Goal: Information Seeking & Learning: Learn about a topic

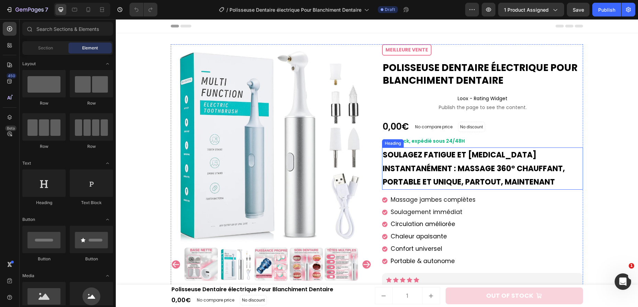
click at [412, 150] on strong "Soulagez fatigue et [MEDICAL_DATA] instantanément : massage 360° chauffant, por…" at bounding box center [474, 169] width 182 height 38
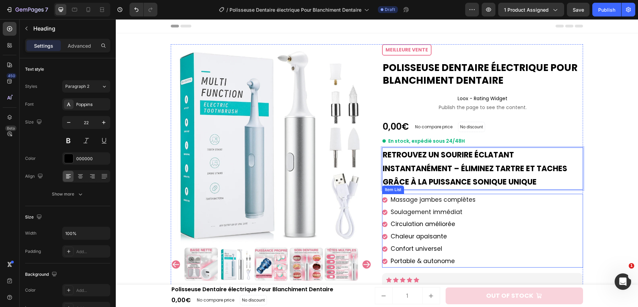
click at [402, 197] on span "Massage jambes complètes" at bounding box center [432, 200] width 85 height 8
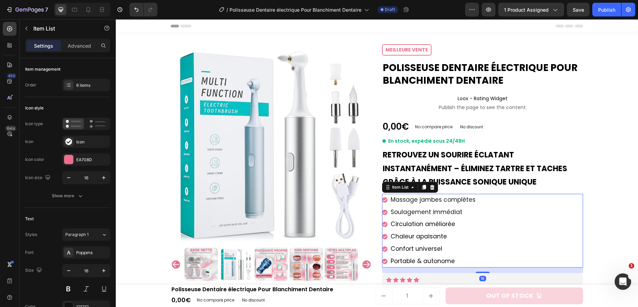
click at [402, 197] on span "Massage jambes complètes" at bounding box center [432, 200] width 85 height 8
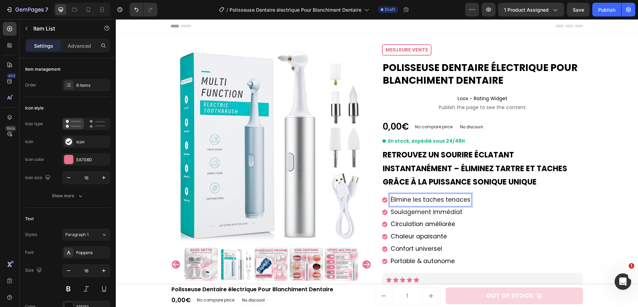
click at [431, 213] on span "Soulagement immédiat" at bounding box center [426, 212] width 72 height 8
click at [390, 213] on span "sourire confiant chaque jour" at bounding box center [432, 212] width 85 height 8
click at [415, 223] on span "Circulation améliorée" at bounding box center [422, 224] width 65 height 8
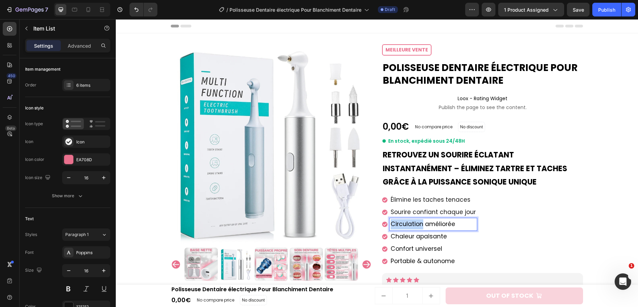
click at [415, 223] on span "Circulation améliorée" at bounding box center [422, 224] width 65 height 8
click at [396, 232] on p "Chaleur apaisante" at bounding box center [432, 237] width 85 height 10
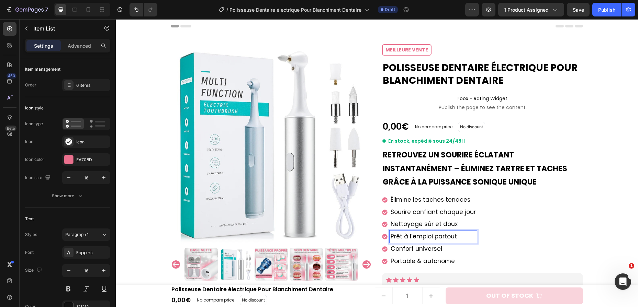
click at [396, 247] on span "Confort universel" at bounding box center [416, 249] width 52 height 8
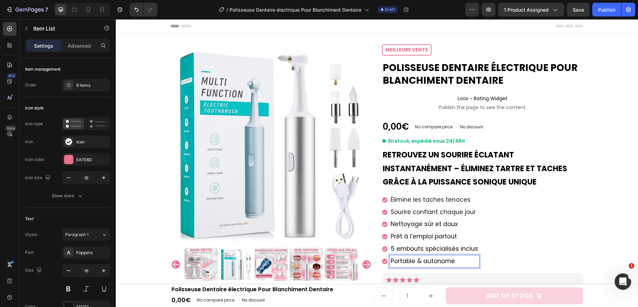
click at [440, 259] on span "Portable & autonome" at bounding box center [422, 261] width 64 height 8
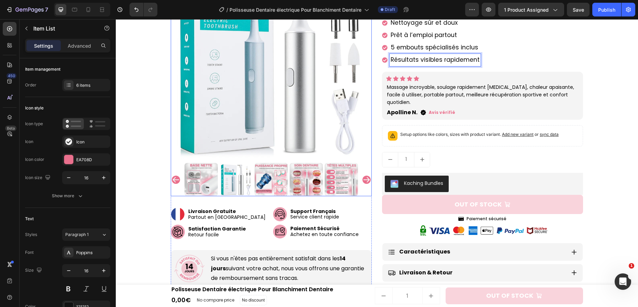
scroll to position [208, 0]
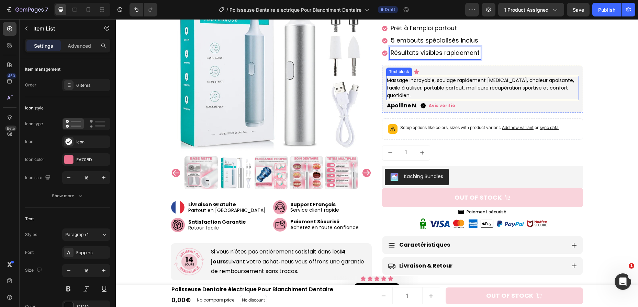
click at [449, 88] on p "Massage incroyable, soulage rapidement [MEDICAL_DATA], chaleur apaisante, facil…" at bounding box center [482, 88] width 191 height 23
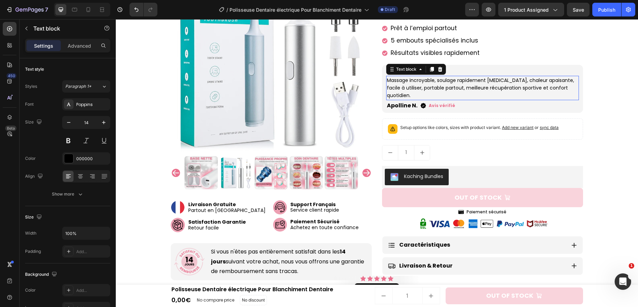
click at [449, 88] on p "Massage incroyable, soulage rapidement [MEDICAL_DATA], chaleur apaisante, facil…" at bounding box center [482, 88] width 191 height 23
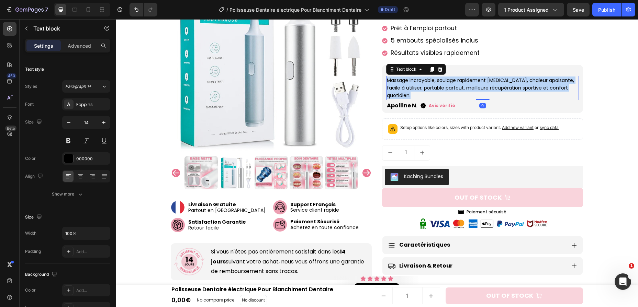
click at [449, 88] on p "Massage incroyable, soulage rapidement [MEDICAL_DATA], chaleur apaisante, facil…" at bounding box center [482, 88] width 191 height 23
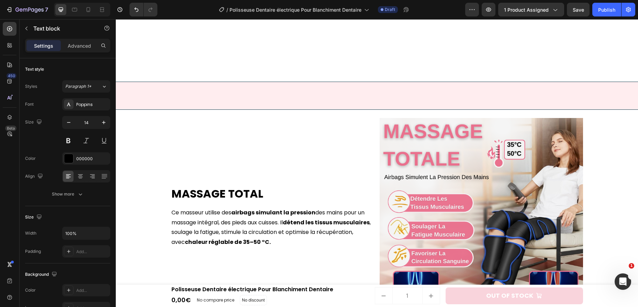
scroll to position [612, 0]
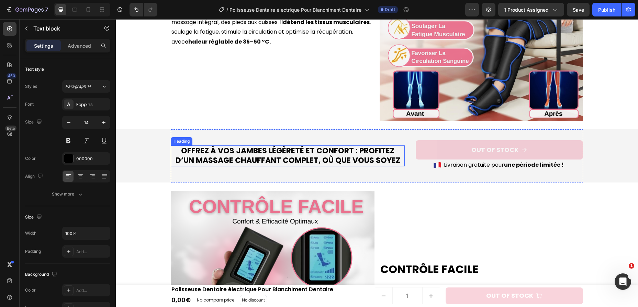
click at [310, 158] on h2 "Offrez à vos jambes légèreté et confort : profitez d’un massage chauffant compl…" at bounding box center [288, 156] width 234 height 21
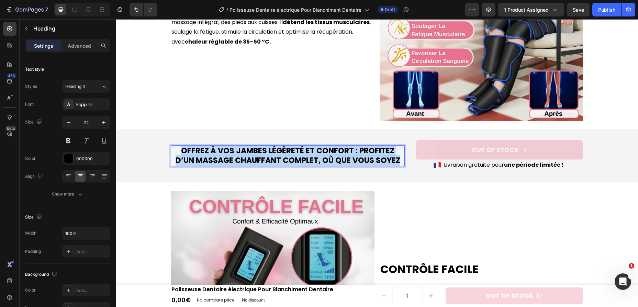
click at [310, 158] on p "Offrez à vos jambes légèreté et confort : profitez d’un massage chauffant compl…" at bounding box center [287, 156] width 232 height 20
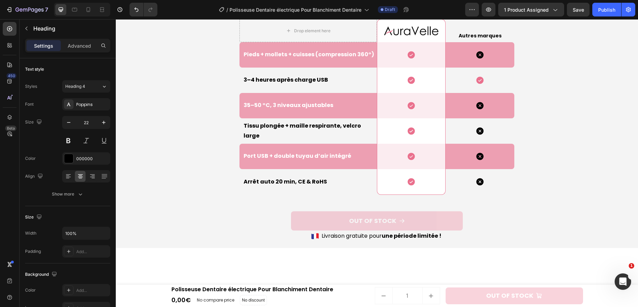
scroll to position [1642, 0]
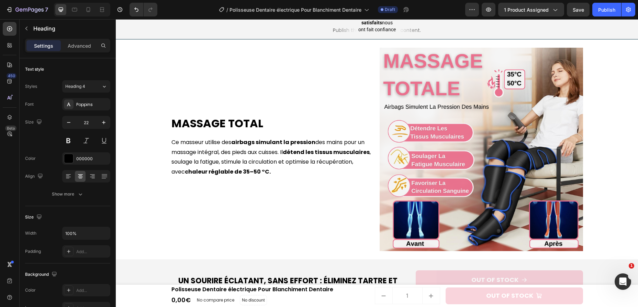
scroll to position [478, 0]
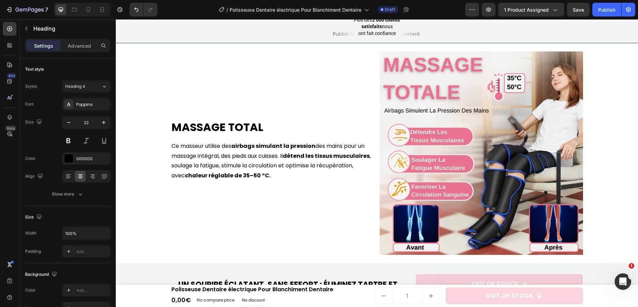
click at [420, 121] on img at bounding box center [481, 154] width 204 height 204
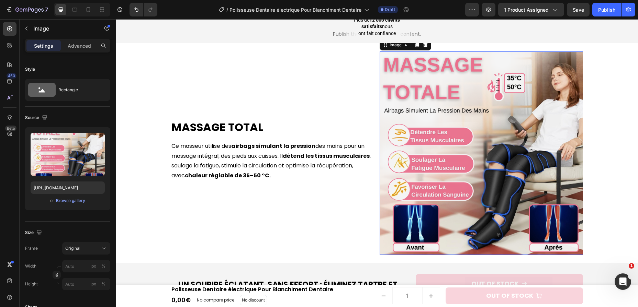
scroll to position [452, 0]
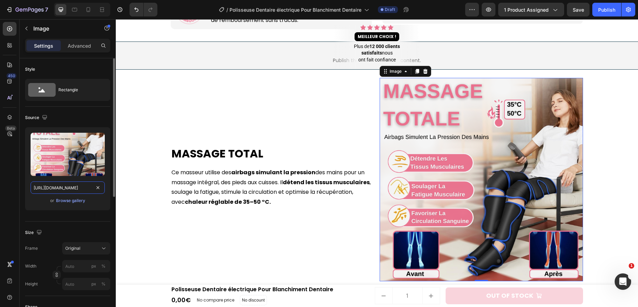
click at [52, 188] on input "[URL][DOMAIN_NAME]" at bounding box center [68, 188] width 74 height 12
paste input "1186d46d-fe36-44a5-8377-fd0e74b7be00.png?v=1758884526"
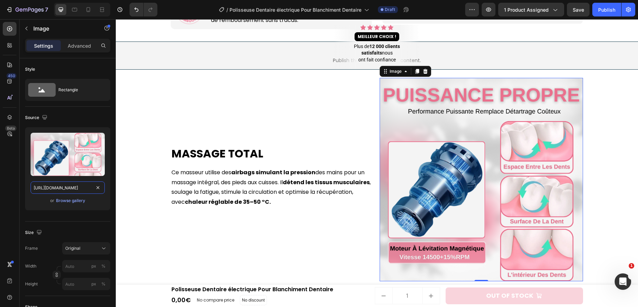
scroll to position [0, 179]
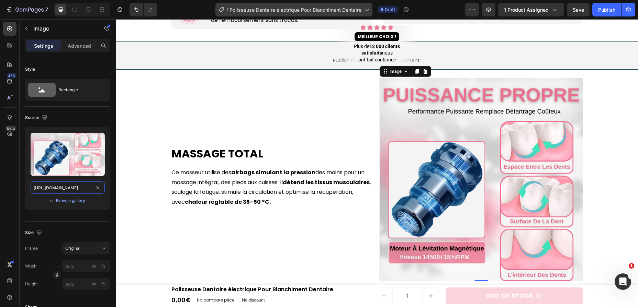
type input "[URL][DOMAIN_NAME]"
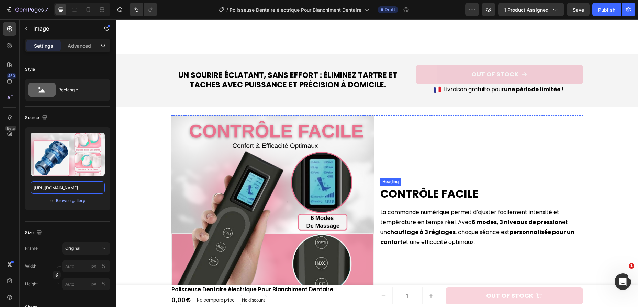
scroll to position [777, 0]
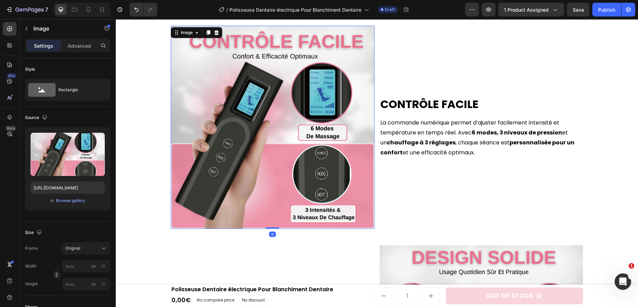
click at [357, 141] on img at bounding box center [273, 128] width 204 height 204
click at [53, 183] on input "[URL][DOMAIN_NAME]" at bounding box center [68, 188] width 74 height 12
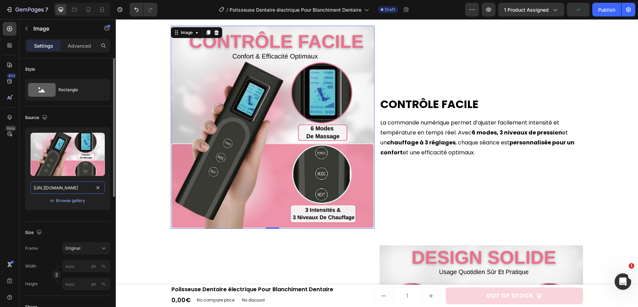
paste input "d31e92a2-80ef-4bf5-8550-a63ccdde133c.png?v=175888452"
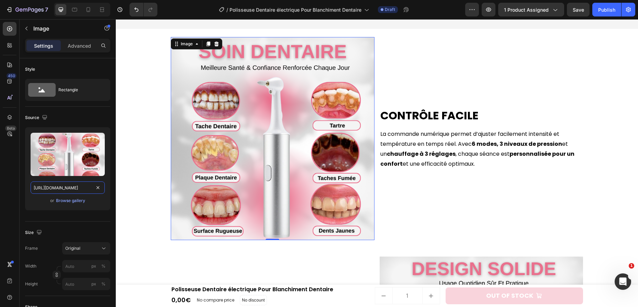
scroll to position [764, 0]
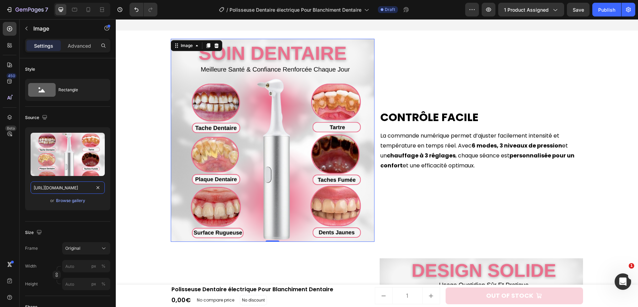
type input "[URL][DOMAIN_NAME]"
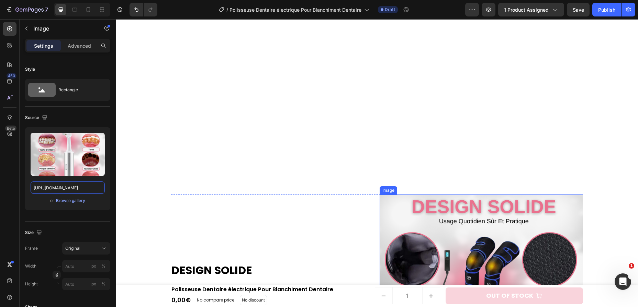
scroll to position [1018, 0]
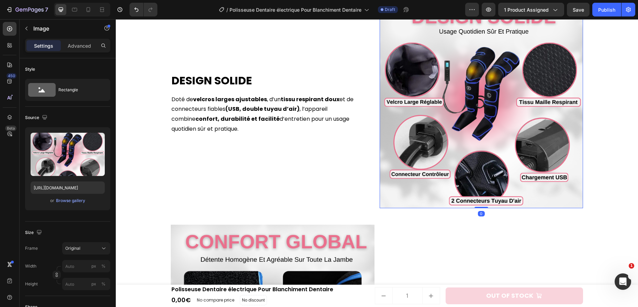
click at [445, 146] on img at bounding box center [481, 107] width 204 height 204
click at [82, 187] on input "[URL][DOMAIN_NAME]" at bounding box center [68, 188] width 74 height 12
paste input "6c307b9-1bbe-4476-b878-ea011226c486.png?v=1758884526"
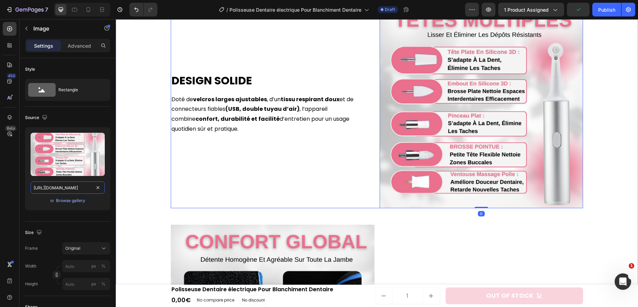
scroll to position [0, 181]
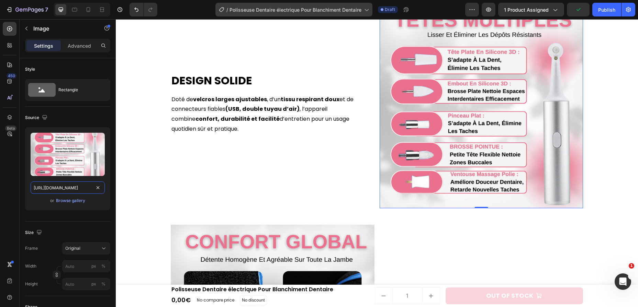
type input "[URL][DOMAIN_NAME]"
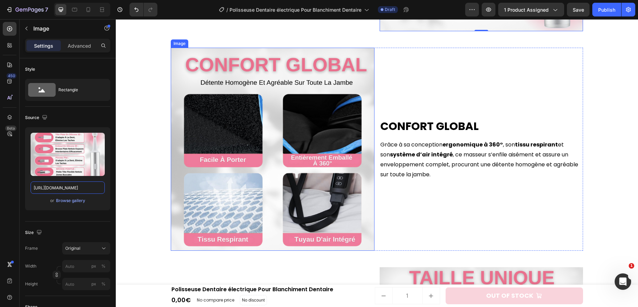
scroll to position [1196, 0]
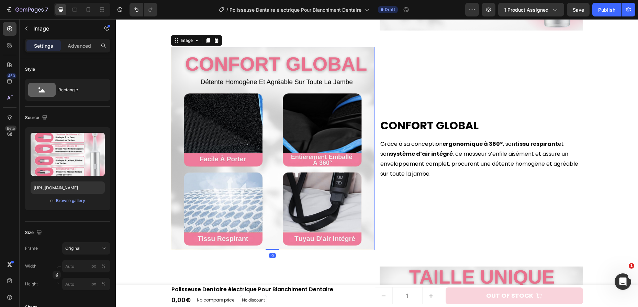
click at [329, 114] on img at bounding box center [273, 149] width 204 height 204
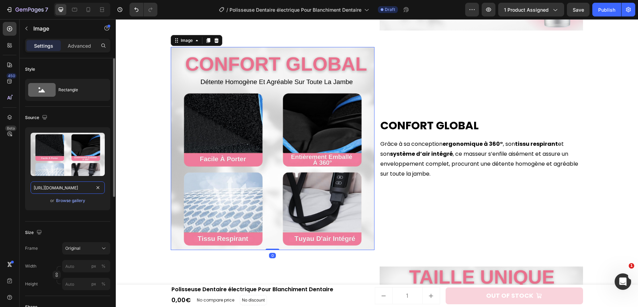
click at [89, 186] on input "[URL][DOMAIN_NAME]" at bounding box center [68, 188] width 74 height 12
paste input "15ffb63e-2f71-4a22-a74e-146d1a5e9dfe.png?v=175888452"
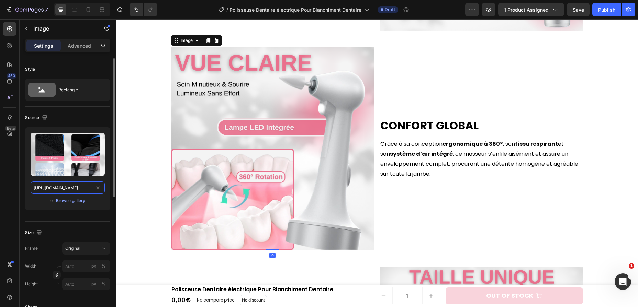
scroll to position [0, 175]
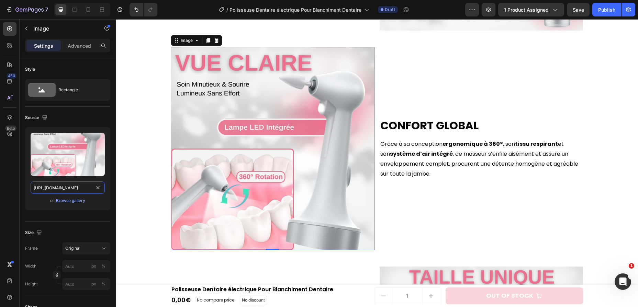
type input "[URL][DOMAIN_NAME]"
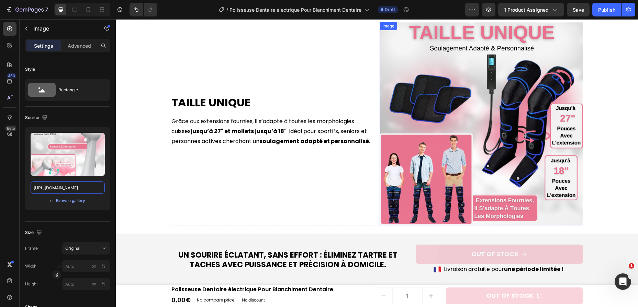
scroll to position [1441, 0]
click at [481, 137] on img at bounding box center [481, 124] width 204 height 204
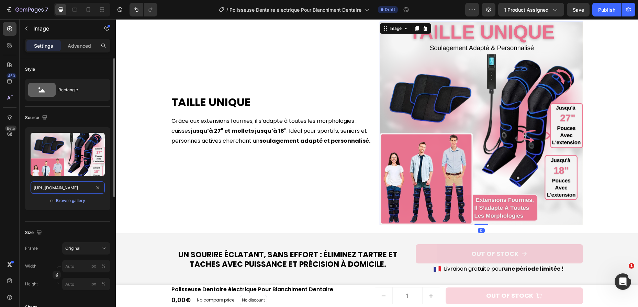
click at [84, 191] on input "[URL][DOMAIN_NAME]" at bounding box center [68, 188] width 74 height 12
paste input "957f52f2-89ae-4bf2-be01-5385e780a378.png?v=175888452"
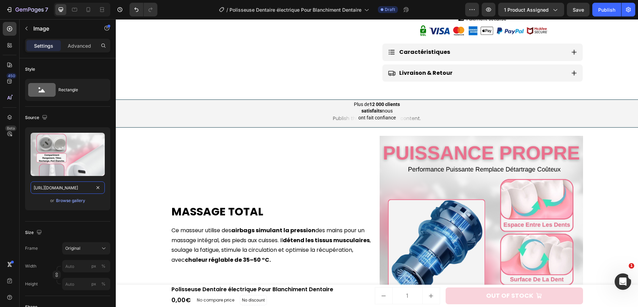
scroll to position [450, 0]
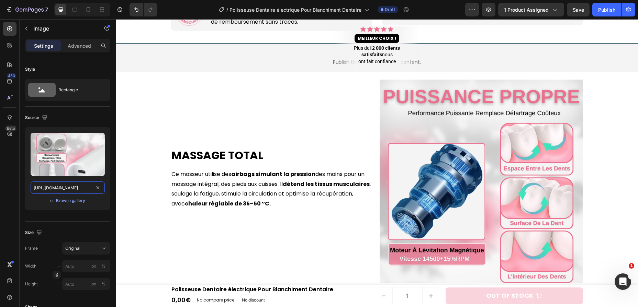
type input "[URL][DOMAIN_NAME]"
click at [203, 156] on h2 "Massage total" at bounding box center [273, 156] width 204 height 16
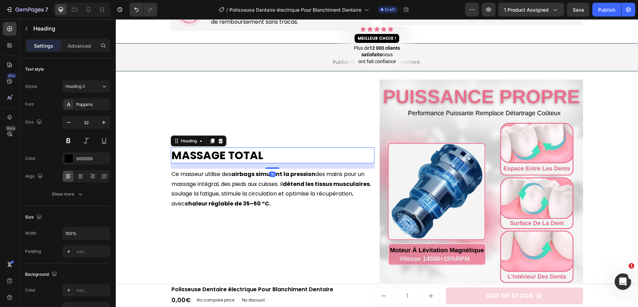
click at [203, 156] on h2 "Massage total" at bounding box center [273, 156] width 204 height 16
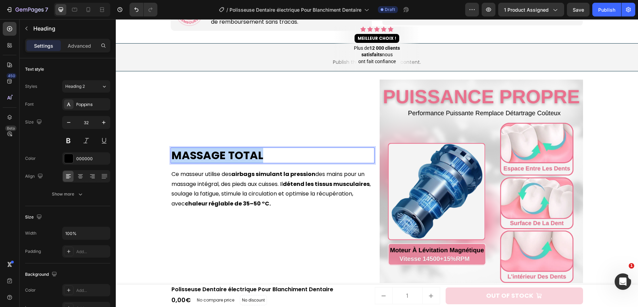
click at [203, 156] on p "Massage total" at bounding box center [272, 155] width 202 height 14
click at [278, 185] on p "Ce masseur utilise des airbags simulant la pression des mains pour un massage i…" at bounding box center [272, 189] width 202 height 39
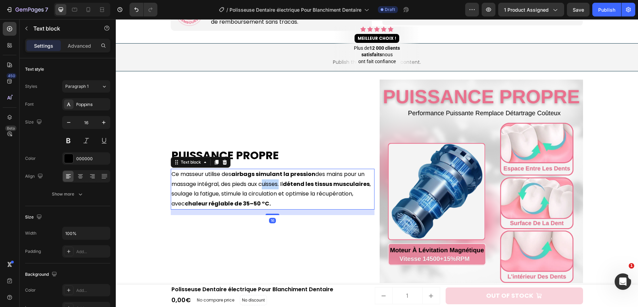
click at [278, 185] on p "Ce masseur utilise des airbags simulant la pression des mains pour un massage i…" at bounding box center [272, 189] width 202 height 39
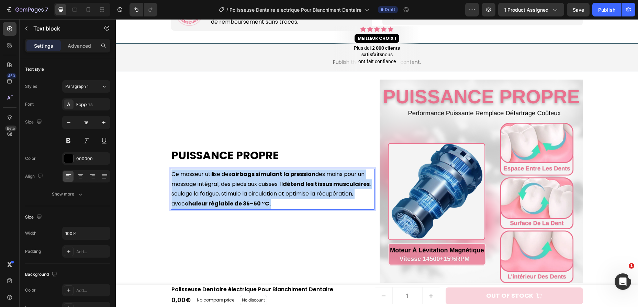
click at [278, 185] on p "Ce masseur utilise des airbags simulant la pression des mains pour un massage i…" at bounding box center [272, 189] width 202 height 39
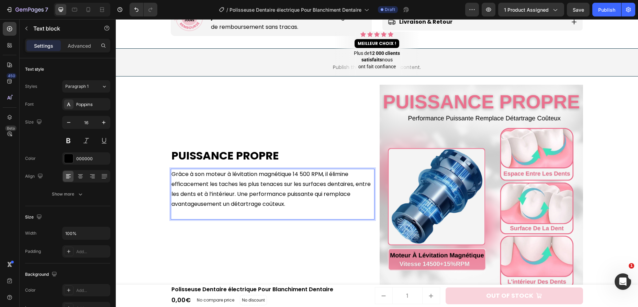
scroll to position [450, 0]
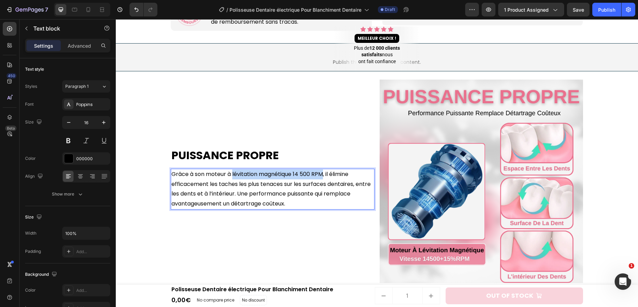
drag, startPoint x: 324, startPoint y: 174, endPoint x: 233, endPoint y: 176, distance: 91.3
click at [233, 176] on p "Grâce à son moteur à lévitation magnétique 14 500 RPM, il élimine efficacement …" at bounding box center [272, 189] width 202 height 39
drag, startPoint x: 218, startPoint y: 186, endPoint x: 284, endPoint y: 188, distance: 66.0
click at [284, 188] on p "Grâce à son moteur à lévitation magnétique 14 500 RPM , il élimine efficacement…" at bounding box center [272, 189] width 202 height 39
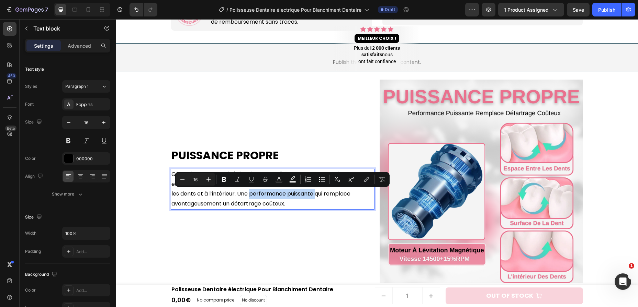
drag, startPoint x: 315, startPoint y: 195, endPoint x: 249, endPoint y: 195, distance: 65.9
click at [249, 195] on p "Grâce à son moteur à lévitation magnétique 14 500 RPM , il élimine efficacement…" at bounding box center [272, 189] width 202 height 39
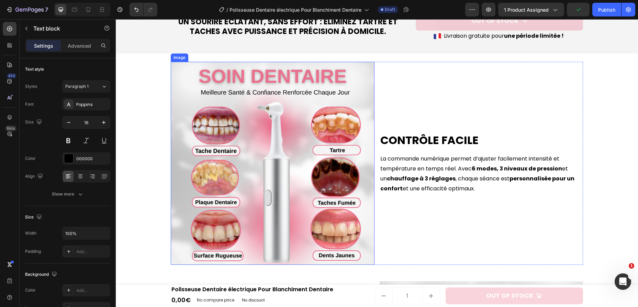
scroll to position [764, 0]
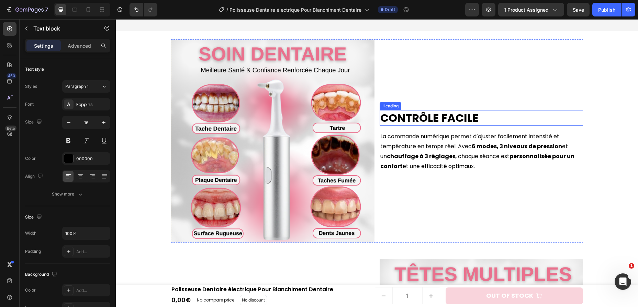
click at [400, 120] on h2 "Contrôle facile" at bounding box center [481, 118] width 204 height 16
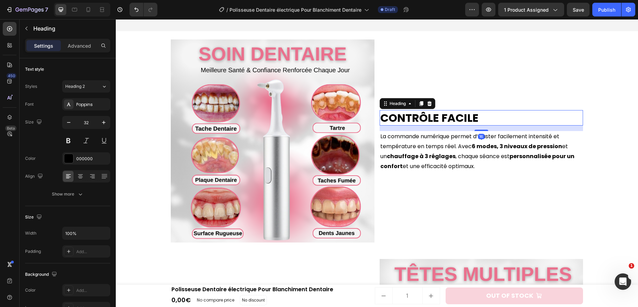
click at [400, 120] on h2 "Contrôle facile" at bounding box center [481, 118] width 204 height 16
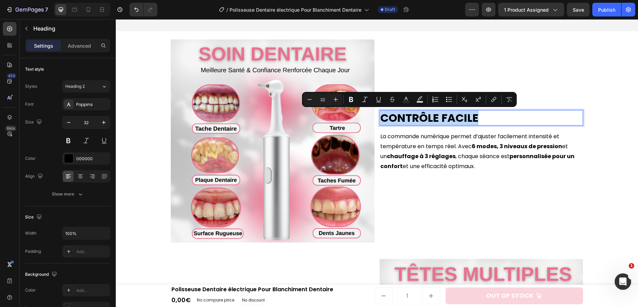
click at [400, 120] on p "Contrôle facile" at bounding box center [481, 118] width 202 height 14
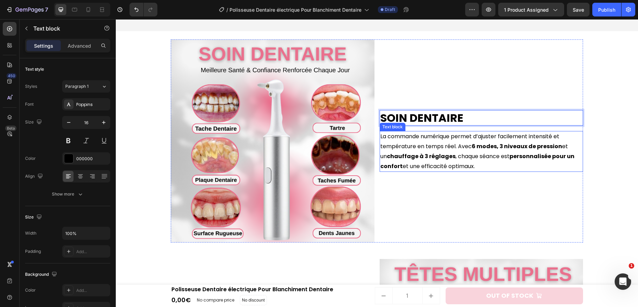
click at [432, 142] on p "La commande numérique permet d’ajuster facilement intensité et température en t…" at bounding box center [481, 151] width 202 height 39
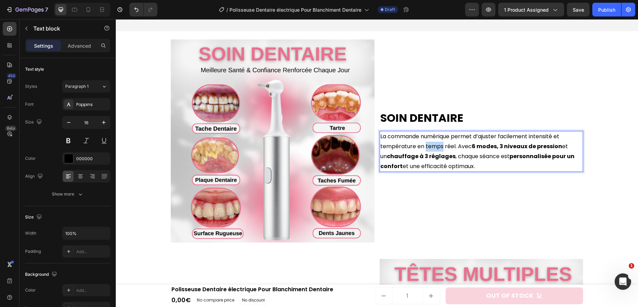
click at [432, 142] on p "La commande numérique permet d’ajuster facilement intensité et température en t…" at bounding box center [481, 151] width 202 height 39
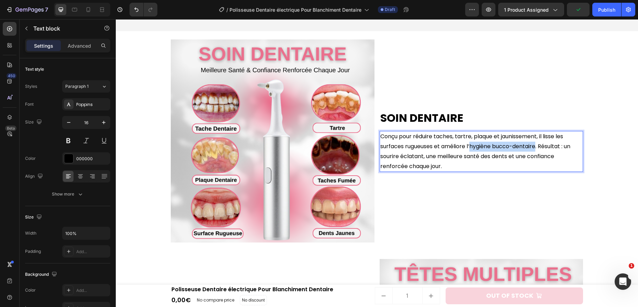
drag, startPoint x: 471, startPoint y: 147, endPoint x: 537, endPoint y: 150, distance: 66.7
click at [537, 150] on p "Conçu pour réduire taches, tartre, plaque et jaunissement, il lisse les surface…" at bounding box center [481, 151] width 202 height 39
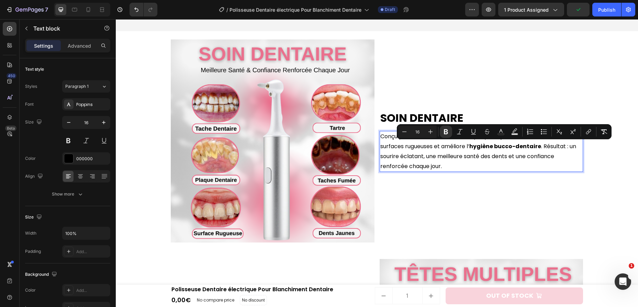
click at [448, 153] on p "Conçu pour réduire taches, tartre, plaque et jaunissement, il lisse les surface…" at bounding box center [481, 151] width 202 height 39
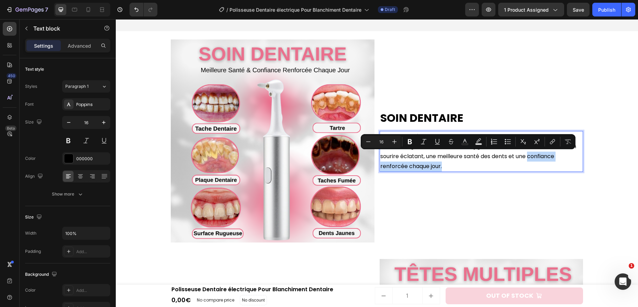
drag, startPoint x: 530, startPoint y: 159, endPoint x: 534, endPoint y: 164, distance: 7.3
click at [534, 164] on p "Conçu pour réduire taches, tartre, plaque et jaunissement, il lisse les surface…" at bounding box center [481, 151] width 202 height 39
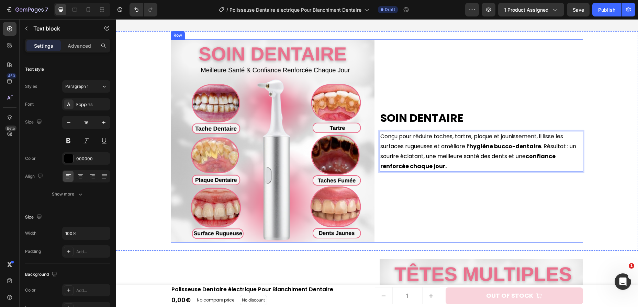
scroll to position [981, 0]
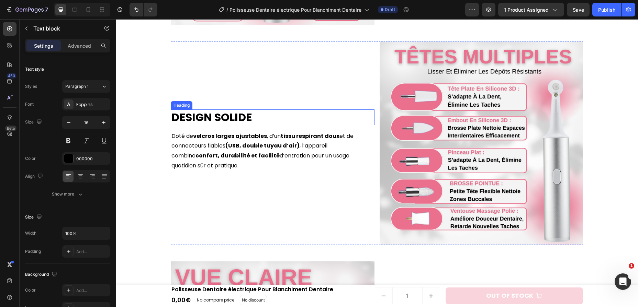
click at [214, 113] on h2 "Design solide" at bounding box center [273, 118] width 204 height 16
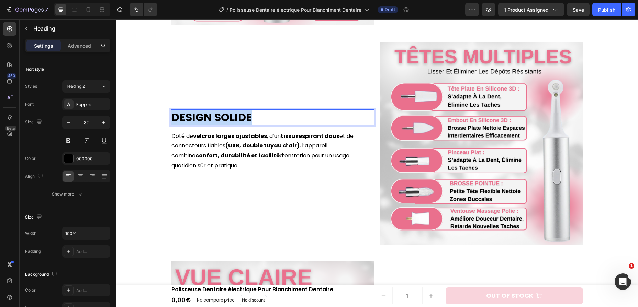
click at [214, 113] on p "Design solide" at bounding box center [272, 117] width 202 height 14
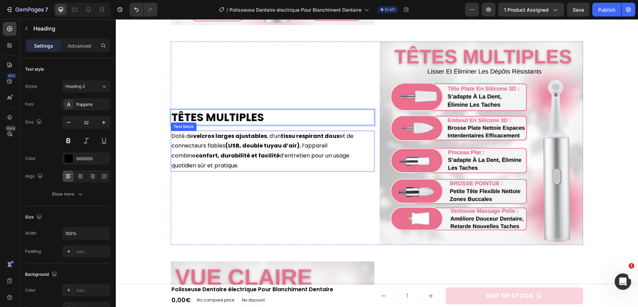
click at [290, 148] on strong "(USB, double tuyau d’air)" at bounding box center [262, 146] width 74 height 8
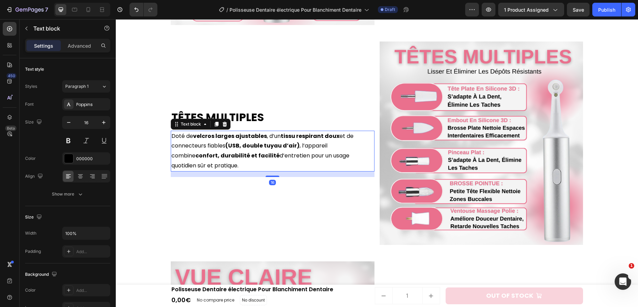
click at [290, 148] on strong "(USB, double tuyau d’air)" at bounding box center [262, 146] width 74 height 8
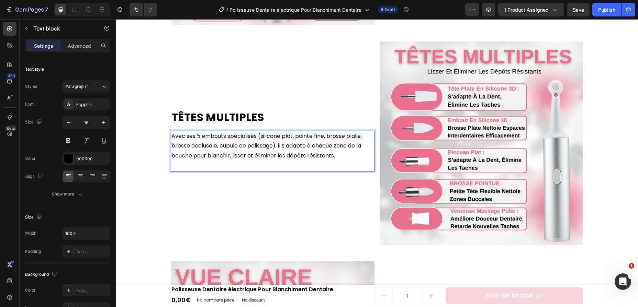
scroll to position [986, 0]
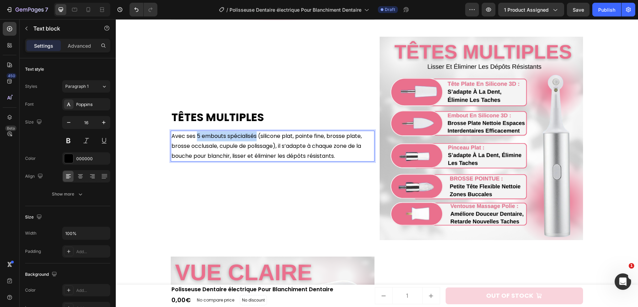
drag, startPoint x: 258, startPoint y: 137, endPoint x: 197, endPoint y: 139, distance: 60.8
click at [197, 139] on p "Avec ses 5 embouts spécialisés (silicone plat, pointe fine, brosse plate, bross…" at bounding box center [272, 147] width 202 height 30
click at [209, 144] on p "Avec ses 5 embouts spécialisés (silicone plat, pointe fine, brosse plate, bross…" at bounding box center [272, 147] width 202 height 30
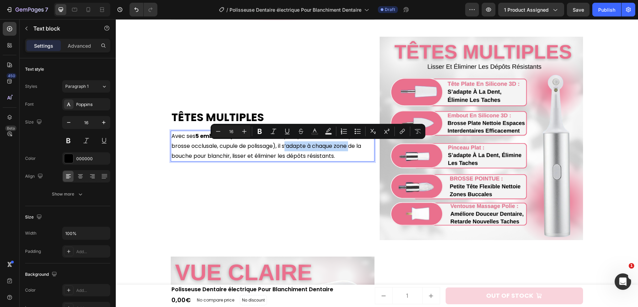
drag, startPoint x: 285, startPoint y: 146, endPoint x: 351, endPoint y: 148, distance: 66.3
click at [351, 148] on p "Avec ses 5 embouts spécialisés (silicone plat, pointe fine, brosse plate, bross…" at bounding box center [272, 147] width 202 height 30
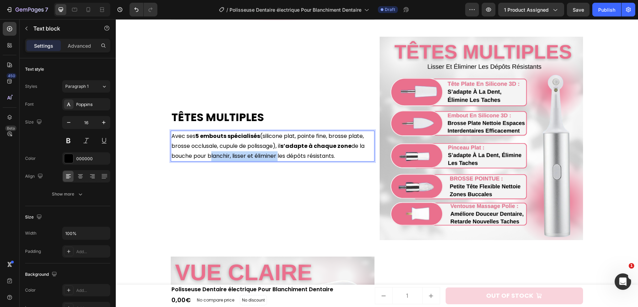
drag, startPoint x: 278, startPoint y: 157, endPoint x: 208, endPoint y: 152, distance: 69.9
click at [208, 152] on p "Avec ses 5 embouts spécialisés (silicone plat, pointe fine, brosse plate, bross…" at bounding box center [272, 147] width 202 height 30
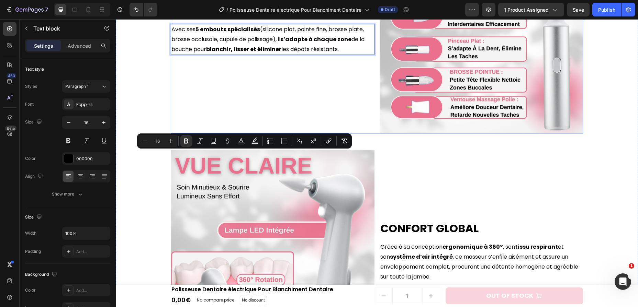
scroll to position [1203, 0]
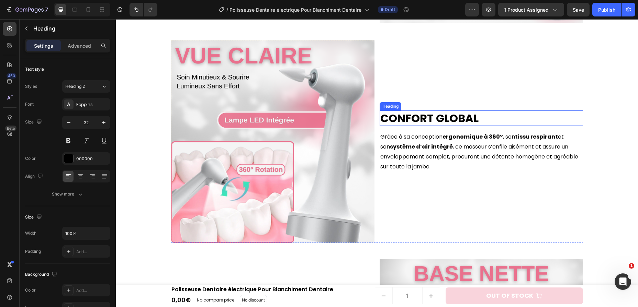
click at [393, 117] on h2 "Confort global" at bounding box center [481, 119] width 204 height 16
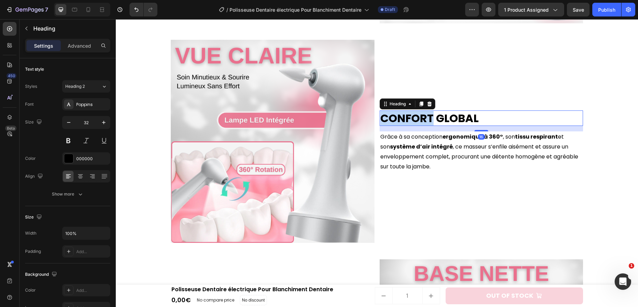
click at [393, 117] on h2 "Confort global" at bounding box center [481, 119] width 204 height 16
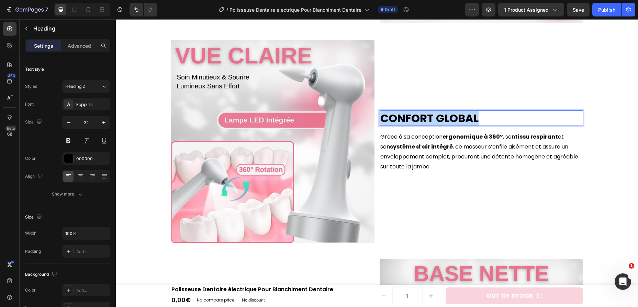
click at [393, 117] on p "Confort global" at bounding box center [481, 118] width 202 height 14
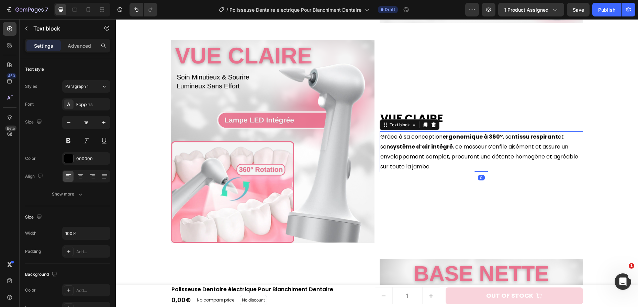
click at [402, 157] on p "Grâce à sa conception ergonomique à 360° , son tissu respirant et son système d…" at bounding box center [481, 151] width 202 height 39
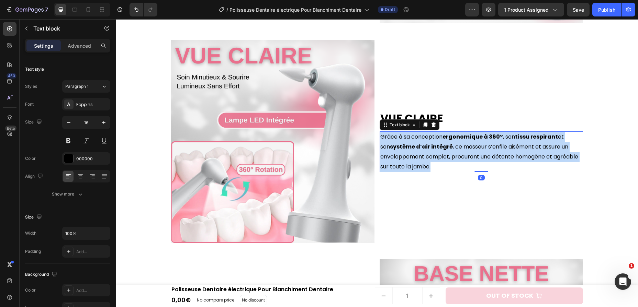
click at [402, 157] on p "Grâce à sa conception ergonomique à 360° , son tissu respirant et son système d…" at bounding box center [481, 151] width 202 height 39
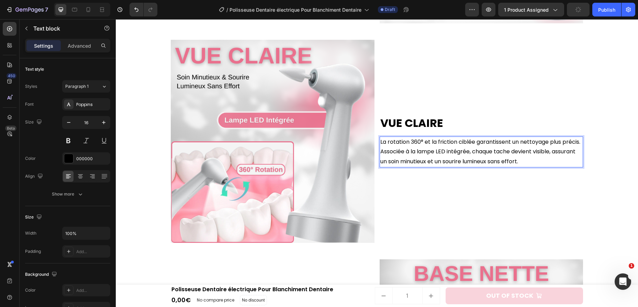
scroll to position [1208, 0]
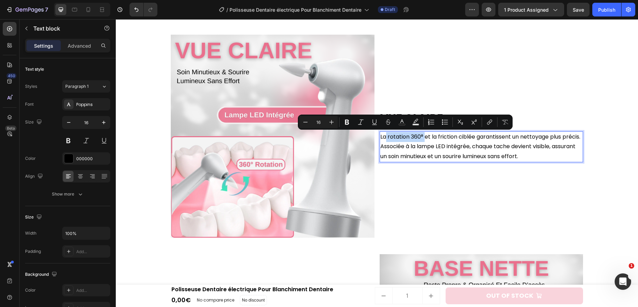
drag, startPoint x: 386, startPoint y: 135, endPoint x: 425, endPoint y: 136, distance: 39.5
click at [425, 136] on p "La rotation 360° et la friction ciblée garantissent un nettoyage plus précis. A…" at bounding box center [481, 147] width 202 height 30
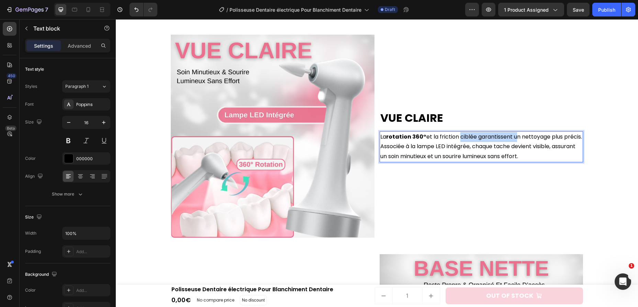
drag, startPoint x: 460, startPoint y: 138, endPoint x: 518, endPoint y: 138, distance: 58.7
click at [518, 138] on p "La rotation 360° et la friction ciblée garantissent un nettoyage plus précis. A…" at bounding box center [481, 147] width 202 height 30
drag, startPoint x: 523, startPoint y: 138, endPoint x: 396, endPoint y: 147, distance: 127.0
click at [396, 147] on p "La rotation 360° et la friction ciblée garantissent un nettoyage plus précis. A…" at bounding box center [481, 147] width 202 height 30
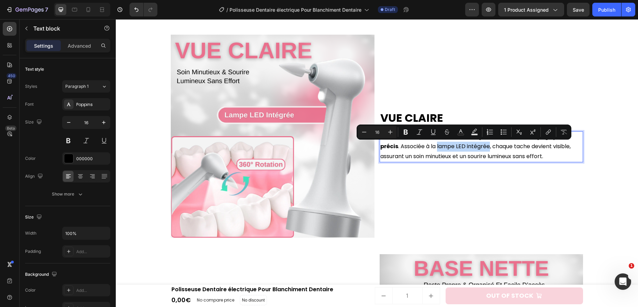
drag, startPoint x: 438, startPoint y: 145, endPoint x: 489, endPoint y: 147, distance: 51.2
click at [489, 147] on p "La rotation 360° et la friction ciblée garantissent un nettoyage plus précis . …" at bounding box center [481, 147] width 202 height 30
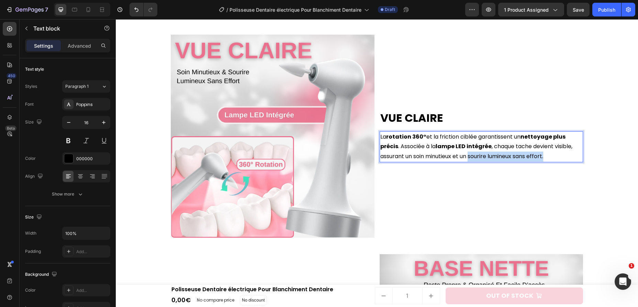
drag, startPoint x: 550, startPoint y: 157, endPoint x: 471, endPoint y: 157, distance: 79.3
click at [471, 157] on p "La rotation 360° et la friction ciblée garantissent un nettoyage plus précis . …" at bounding box center [481, 147] width 202 height 30
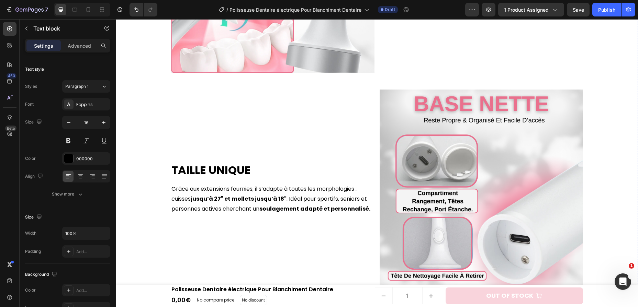
scroll to position [1398, 0]
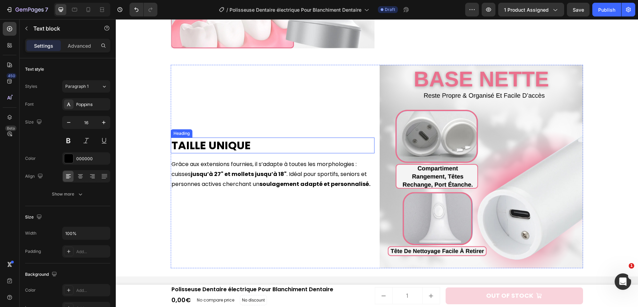
click at [217, 146] on h2 "Taille unique" at bounding box center [273, 146] width 204 height 16
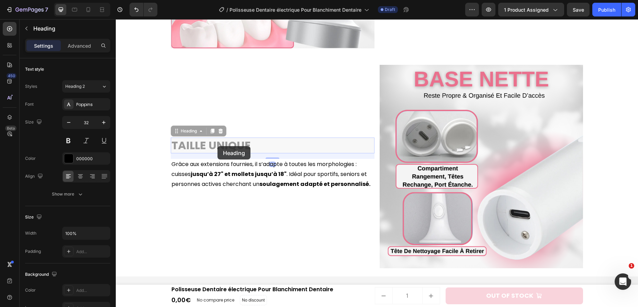
scroll to position [1388, 0]
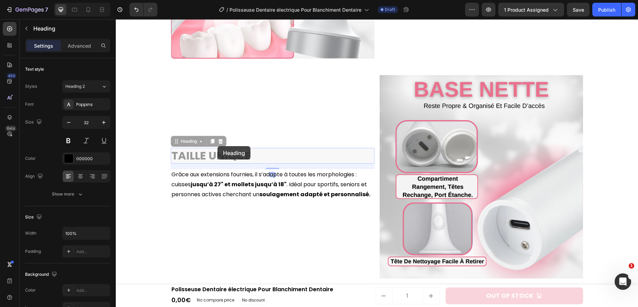
click at [116, 19] on div "Heading" at bounding box center [116, 19] width 0 height 0
click at [214, 156] on p "Taille unique" at bounding box center [272, 156] width 202 height 14
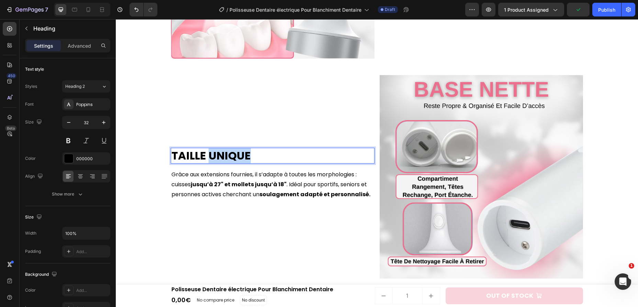
click at [214, 156] on p "Taille unique" at bounding box center [272, 156] width 202 height 14
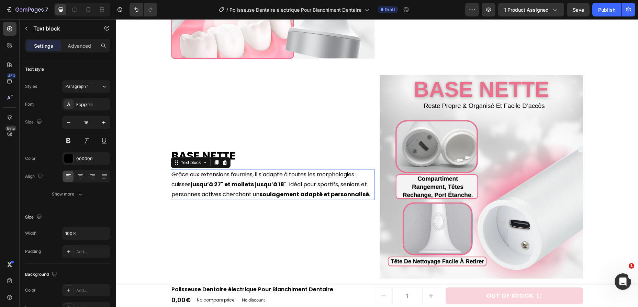
click at [282, 175] on p "Grâce aux extensions fournies, il s’adapte à toutes les morphologies : cuisses …" at bounding box center [272, 185] width 202 height 30
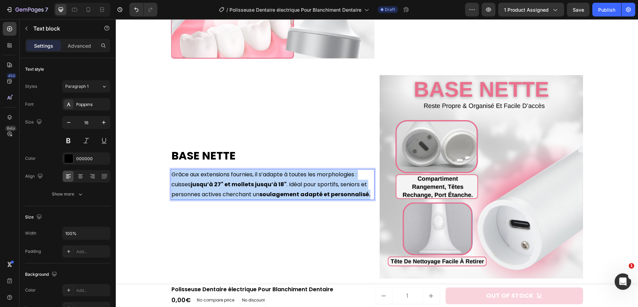
click at [282, 175] on p "Grâce aux extensions fournies, il s’adapte à toutes les morphologies : cuisses …" at bounding box center [272, 185] width 202 height 30
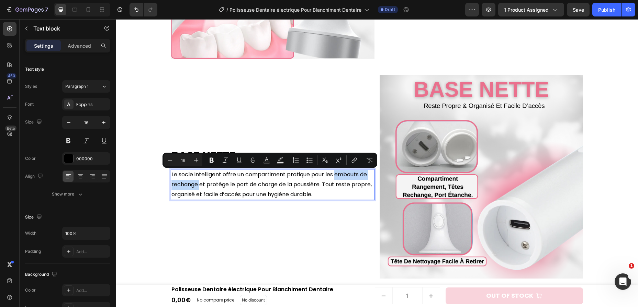
drag, startPoint x: 336, startPoint y: 173, endPoint x: 199, endPoint y: 186, distance: 136.9
click at [199, 186] on p "Le socle intelligent offre un compartiment pratique pour les embouts de rechang…" at bounding box center [272, 185] width 202 height 30
click at [213, 158] on icon "Editor contextual toolbar" at bounding box center [211, 160] width 7 height 7
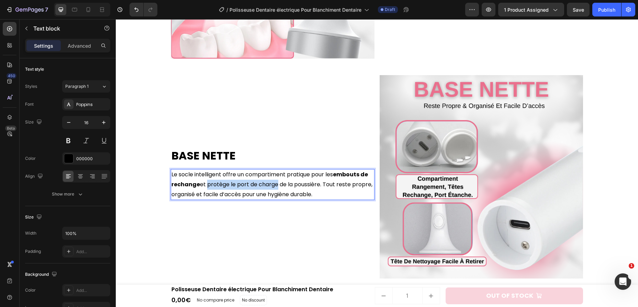
drag, startPoint x: 208, startPoint y: 185, endPoint x: 277, endPoint y: 186, distance: 69.4
click at [277, 186] on p "Le socle intelligent offre un compartiment pratique pour les embouts de rechang…" at bounding box center [272, 185] width 202 height 30
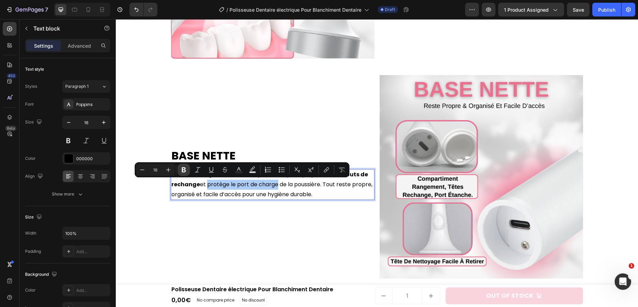
click at [185, 168] on icon "Editor contextual toolbar" at bounding box center [184, 170] width 4 height 5
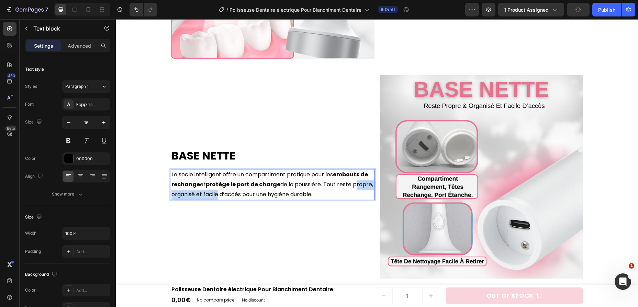
drag, startPoint x: 352, startPoint y: 187, endPoint x: 217, endPoint y: 197, distance: 135.7
click at [217, 197] on p "Le socle intelligent offre un compartiment pratique pour les embouts de rechang…" at bounding box center [272, 185] width 202 height 30
drag, startPoint x: 218, startPoint y: 196, endPoint x: 352, endPoint y: 185, distance: 135.0
click at [352, 185] on p "Le socle intelligent offre un compartiment pratique pour les embouts de rechang…" at bounding box center [272, 185] width 202 height 30
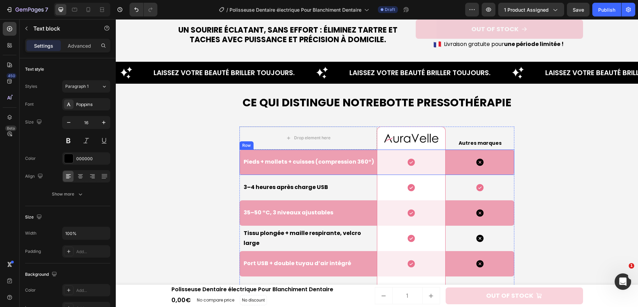
scroll to position [1691, 0]
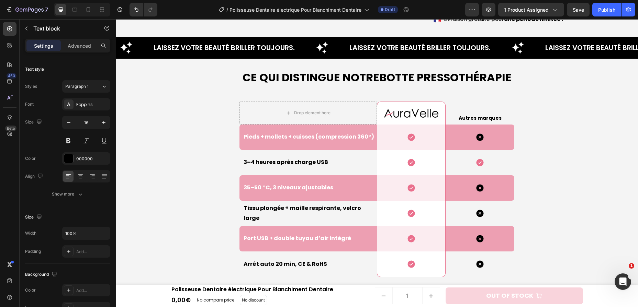
click at [406, 75] on strong "Botte pressothérapie" at bounding box center [445, 77] width 132 height 15
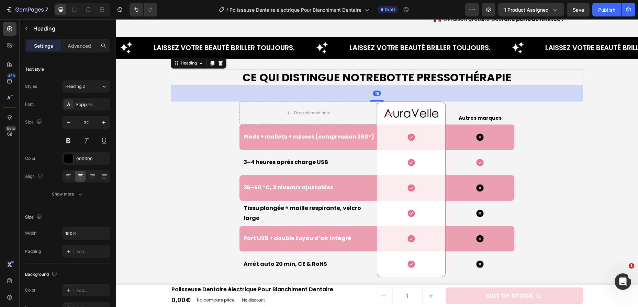
click at [373, 78] on p "Ce qui Distingue Notre Botte pressothérapie" at bounding box center [376, 77] width 411 height 14
drag, startPoint x: 382, startPoint y: 76, endPoint x: 514, endPoint y: 79, distance: 132.2
click at [514, 79] on p "Ce qui Distingue Notre Botte pressothérapie" at bounding box center [376, 77] width 411 height 14
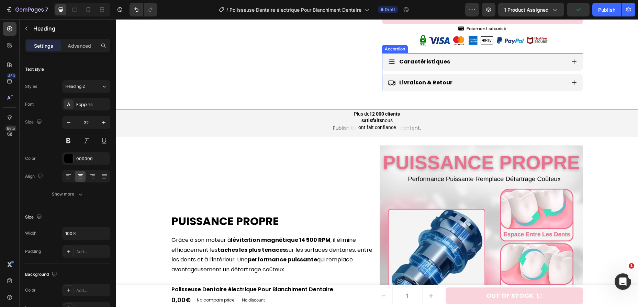
scroll to position [384, 0]
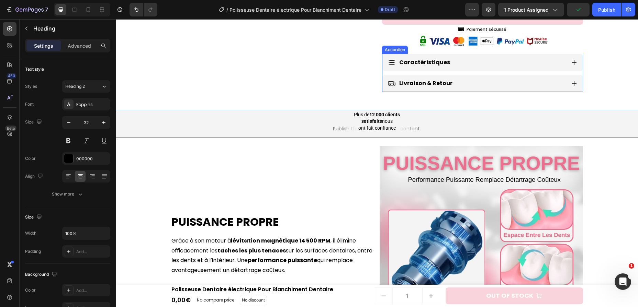
click at [508, 60] on div "Caractéristiques" at bounding box center [477, 63] width 178 height 12
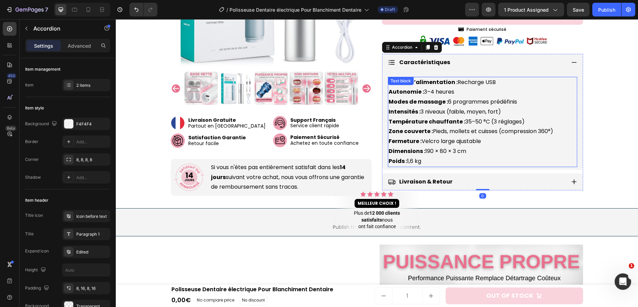
click at [474, 101] on p "Source d’alimentation : Recharge USB Autonomie : 3–4 heures Modes de massage : …" at bounding box center [482, 122] width 188 height 89
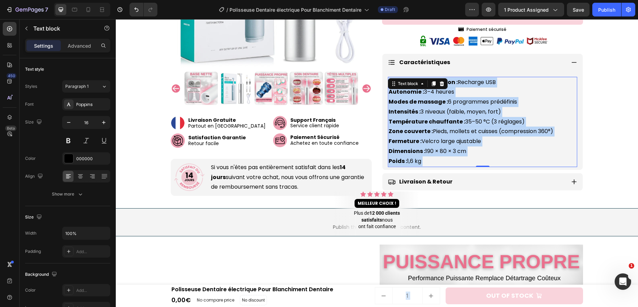
click at [474, 108] on p "Source d’alimentation : Recharge USB Autonomie : 3–4 heures Modes de massage : …" at bounding box center [482, 122] width 188 height 89
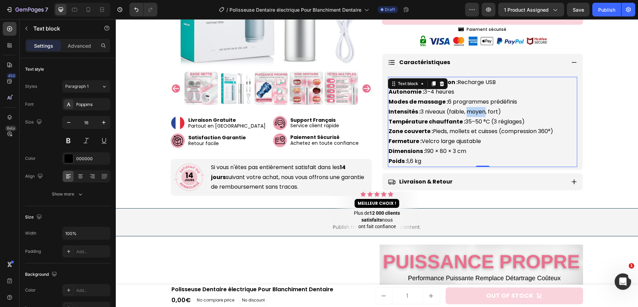
click at [474, 108] on p "Source d’alimentation : Recharge USB Autonomie : 3–4 heures Modes de massage : …" at bounding box center [482, 122] width 188 height 89
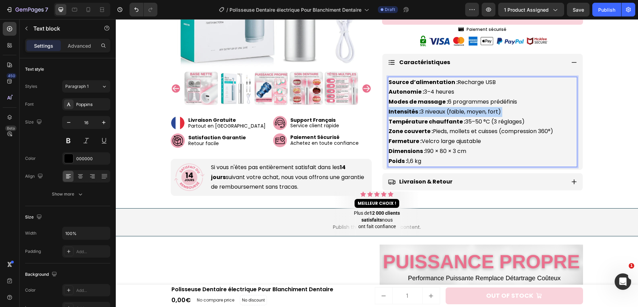
click at [474, 108] on p "Source d’alimentation : Recharge USB Autonomie : 3–4 heures Modes de massage : …" at bounding box center [482, 122] width 188 height 89
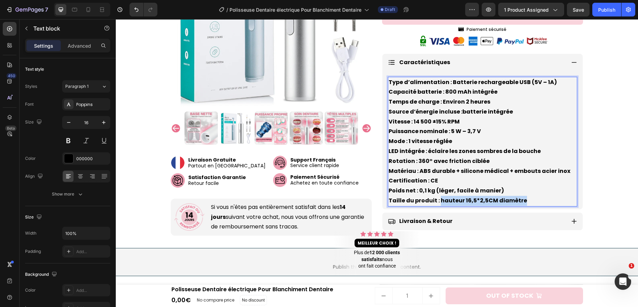
drag, startPoint x: 538, startPoint y: 199, endPoint x: 438, endPoint y: 202, distance: 100.0
click at [438, 202] on p "Type d’alimentation : Batterie rechargeable USB (5V – 1A) Capacité batterie : 8…" at bounding box center [482, 142] width 188 height 128
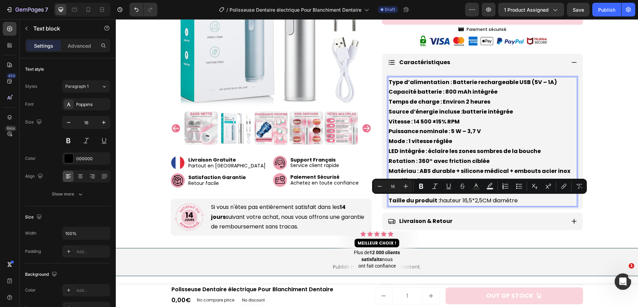
click at [440, 202] on p "Type d’alimentation : Batterie rechargeable USB (5V – 1A) Capacité batterie : 8…" at bounding box center [482, 142] width 188 height 128
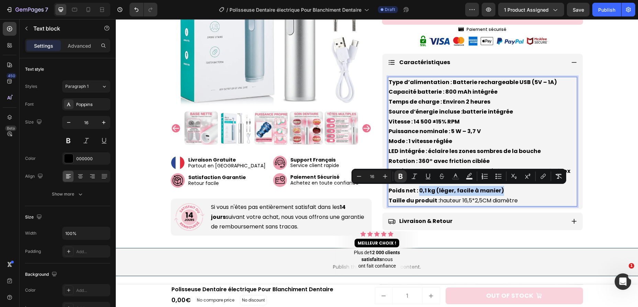
click at [509, 189] on p "Type d’alimentation : Batterie rechargeable USB (5V – 1A) Capacité batterie : 8…" at bounding box center [482, 142] width 188 height 128
click at [480, 190] on p "Type d’alimentation : Batterie rechargeable USB (5V – 1A) Capacité batterie : 8…" at bounding box center [482, 142] width 188 height 128
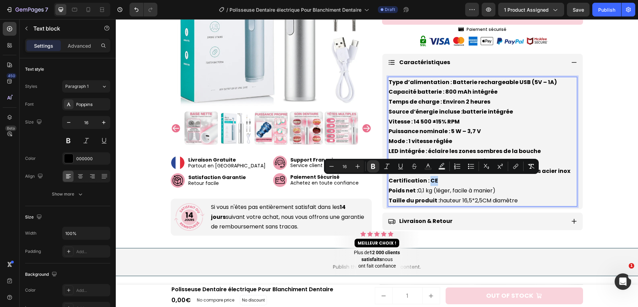
drag, startPoint x: 438, startPoint y: 183, endPoint x: 428, endPoint y: 182, distance: 10.1
click at [428, 182] on p "Type d’alimentation : Batterie rechargeable USB (5V – 1A) Capacité batterie : 8…" at bounding box center [482, 142] width 188 height 128
click at [439, 186] on p "Type d’alimentation : Batterie rechargeable USB (5V – 1A) Capacité batterie : 8…" at bounding box center [482, 142] width 188 height 128
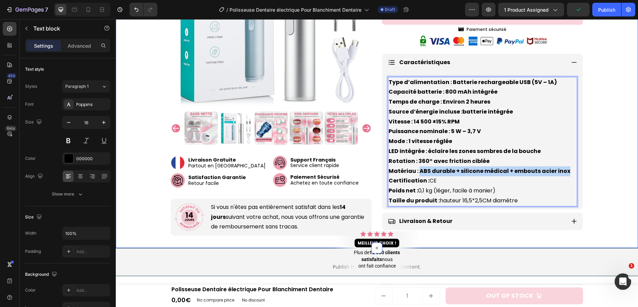
drag, startPoint x: 419, startPoint y: 171, endPoint x: 596, endPoint y: 172, distance: 177.5
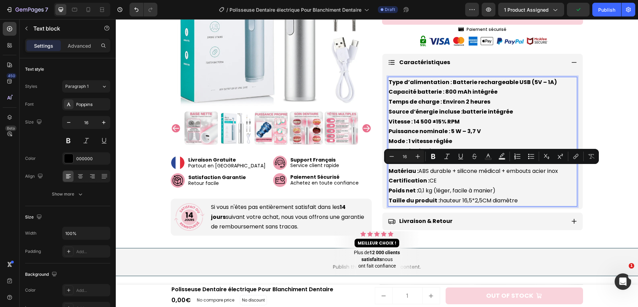
click at [529, 175] on p "Type d’alimentation : Batterie rechargeable USB (5V – 1A) Capacité batterie : 8…" at bounding box center [482, 142] width 188 height 128
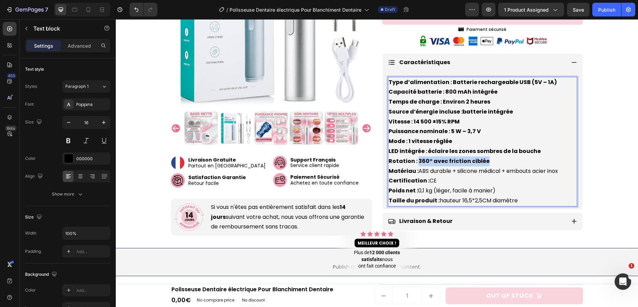
drag, startPoint x: 492, startPoint y: 164, endPoint x: 416, endPoint y: 157, distance: 76.6
click at [416, 157] on p "Type d’alimentation : Batterie rechargeable USB (5V – 1A) Capacité batterie : 8…" at bounding box center [482, 142] width 188 height 128
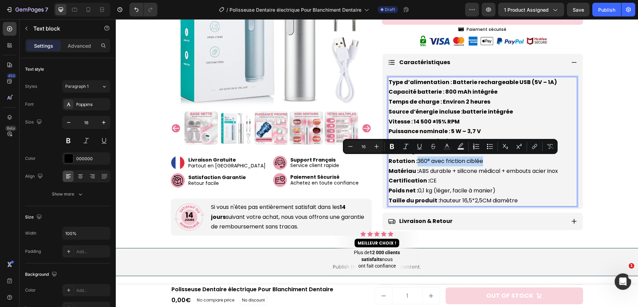
click at [433, 161] on p "Type d’alimentation : Batterie rechargeable USB (5V – 1A) Capacité batterie : 8…" at bounding box center [482, 142] width 188 height 128
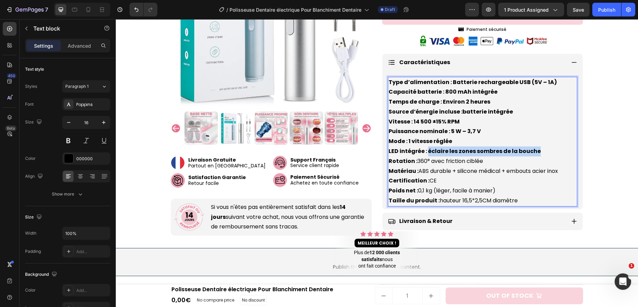
drag, startPoint x: 427, startPoint y: 151, endPoint x: 539, endPoint y: 153, distance: 112.6
click at [539, 153] on p "Type d’alimentation : Batterie rechargeable USB (5V – 1A) Capacité batterie : 8…" at bounding box center [482, 142] width 188 height 128
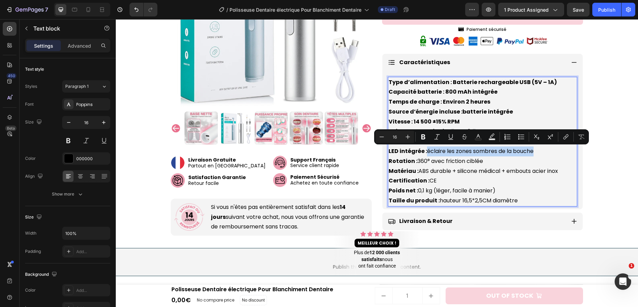
click at [536, 153] on p "Type d’alimentation : Batterie rechargeable USB (5V – 1A) Capacité batterie : 8…" at bounding box center [482, 142] width 188 height 128
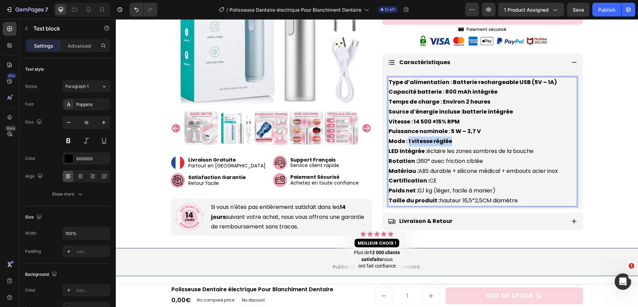
drag, startPoint x: 477, startPoint y: 143, endPoint x: 408, endPoint y: 146, distance: 69.1
click at [408, 146] on p "Type d’alimentation : Batterie rechargeable USB (5V – 1A) Capacité batterie : 8…" at bounding box center [482, 142] width 188 height 128
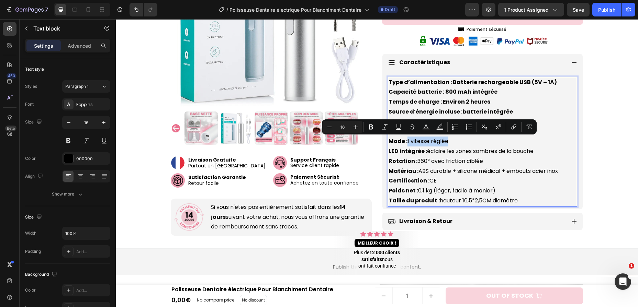
click at [412, 145] on p "Type d’alimentation : Batterie rechargeable USB (5V – 1A) Capacité batterie : 8…" at bounding box center [482, 142] width 188 height 128
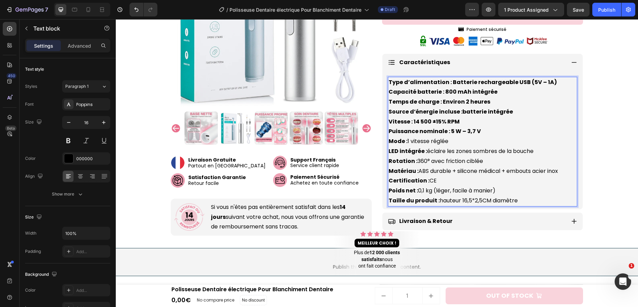
drag, startPoint x: 451, startPoint y: 133, endPoint x: 464, endPoint y: 135, distance: 13.2
click at [464, 135] on strong "Puissance nominale : 5 W – 3,7 V" at bounding box center [434, 131] width 92 height 8
drag, startPoint x: 488, startPoint y: 135, endPoint x: 449, endPoint y: 128, distance: 38.9
click at [449, 128] on p "Type d’alimentation : Batterie rechargeable USB (5V – 1A) Capacité batterie : 8…" at bounding box center [482, 142] width 188 height 128
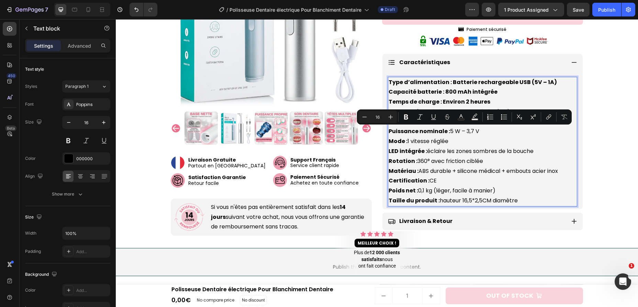
click at [449, 128] on p "Type d’alimentation : Batterie rechargeable USB (5V – 1A) Capacité batterie : 8…" at bounding box center [482, 142] width 188 height 128
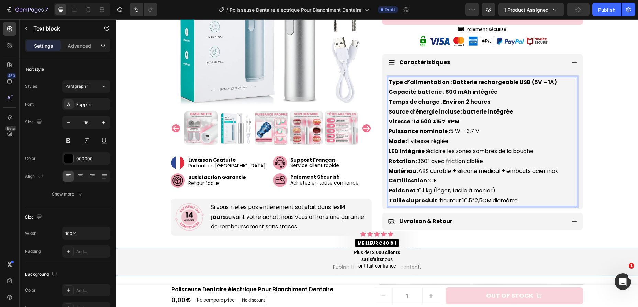
click at [454, 124] on strong "Vitesse : 14 500 ±15% RPM" at bounding box center [423, 122] width 71 height 8
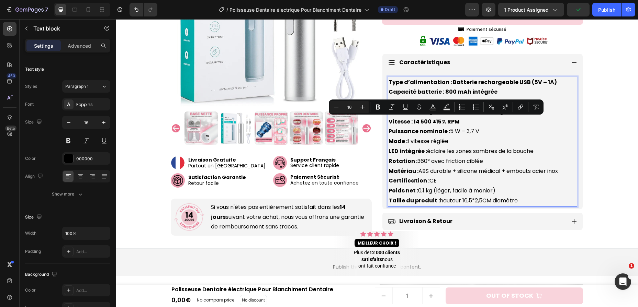
drag, startPoint x: 461, startPoint y: 124, endPoint x: 413, endPoint y: 124, distance: 48.1
click at [413, 124] on p "Type d’alimentation : Batterie rechargeable USB (5V – 1A) Capacité batterie : 8…" at bounding box center [482, 142] width 188 height 128
click at [414, 124] on p "Type d’alimentation : Batterie rechargeable USB (5V – 1A) Capacité batterie : 8…" at bounding box center [482, 142] width 188 height 128
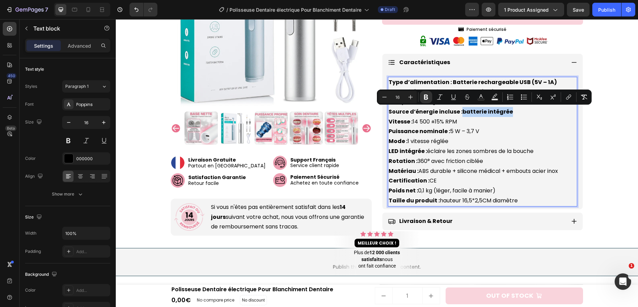
drag, startPoint x: 460, startPoint y: 111, endPoint x: 521, endPoint y: 114, distance: 60.8
click at [521, 114] on p "Type d’alimentation : Batterie rechargeable USB (5V – 1A) Capacité batterie : 8…" at bounding box center [482, 142] width 188 height 128
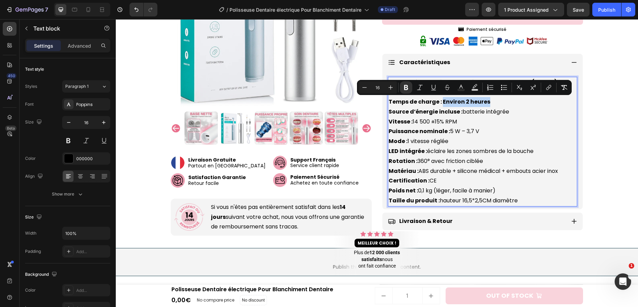
drag, startPoint x: 492, startPoint y: 105, endPoint x: 442, endPoint y: 103, distance: 49.8
click at [442, 103] on p "Type d’alimentation : Batterie rechargeable USB (5V – 1A) Capacité batterie : 8…" at bounding box center [482, 142] width 188 height 128
click at [446, 102] on p "Type d’alimentation : Batterie rechargeable USB (5V – 1A) Capacité batterie : 8…" at bounding box center [482, 142] width 188 height 128
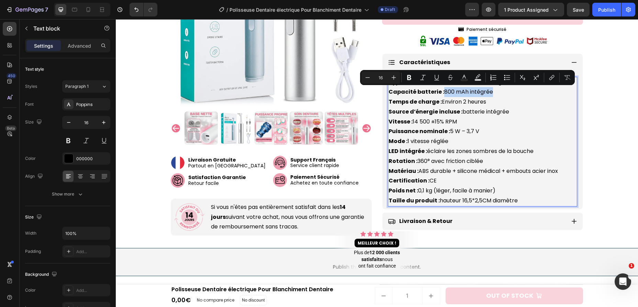
drag, startPoint x: 443, startPoint y: 94, endPoint x: 516, endPoint y: 95, distance: 73.1
click at [516, 95] on p "Type d’alimentation : Batterie rechargeable USB (5V – 1A) Capacité batterie : 8…" at bounding box center [482, 142] width 188 height 128
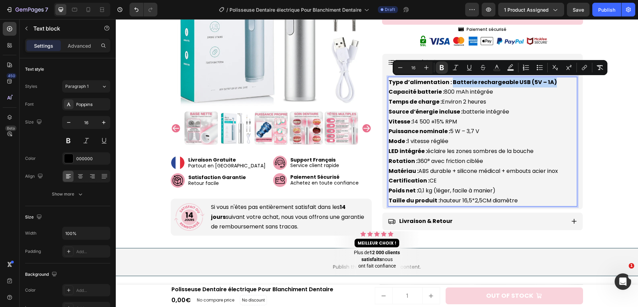
drag, startPoint x: 549, startPoint y: 81, endPoint x: 449, endPoint y: 82, distance: 99.9
click at [449, 82] on p "Type d’alimentation : Batterie rechargeable USB (5V – 1A) Capacité batterie : 8…" at bounding box center [482, 142] width 188 height 128
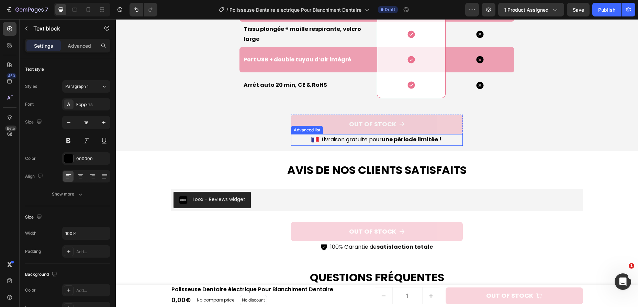
scroll to position [1867, 0]
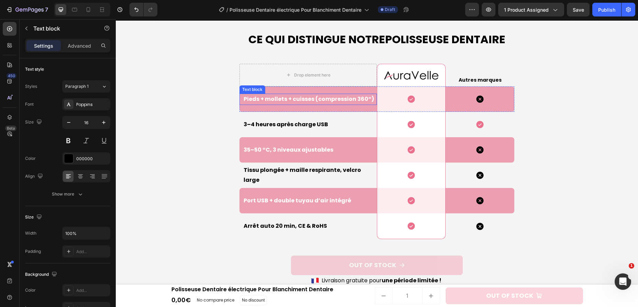
click at [294, 99] on p "Pieds + mollets + cuisses (compression 360°)" at bounding box center [309, 99] width 133 height 10
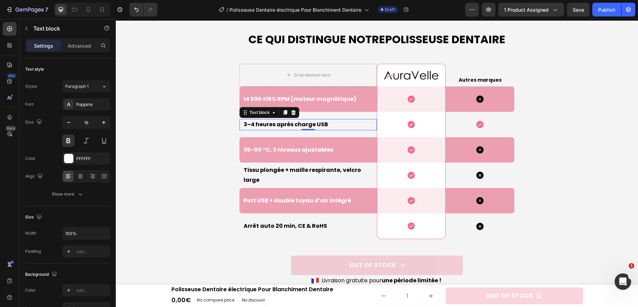
click at [278, 124] on p "3–4 heures après charge USB" at bounding box center [309, 125] width 133 height 10
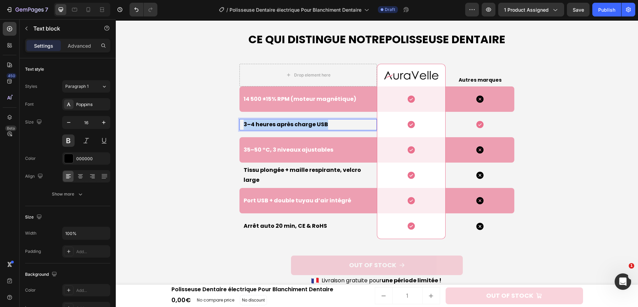
click at [278, 124] on p "3–4 heures après charge USB" at bounding box center [309, 125] width 133 height 10
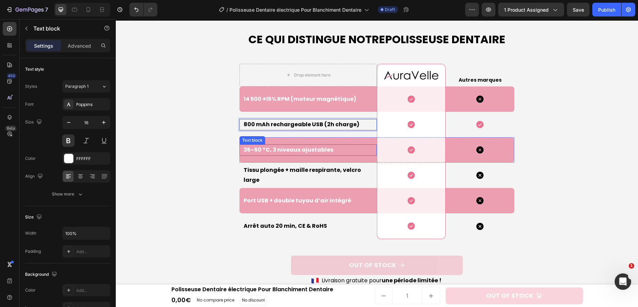
click at [325, 151] on p "35–50 °C, 3 niveaux ajustables" at bounding box center [309, 150] width 133 height 10
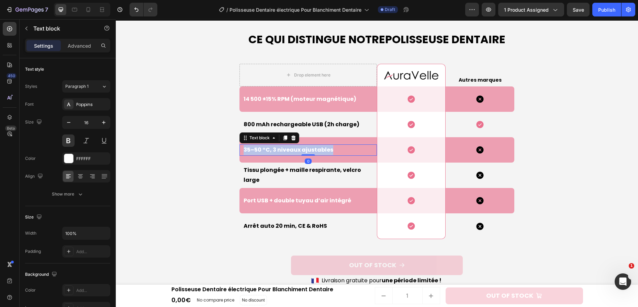
click at [325, 151] on p "35–50 °C, 3 niveaux ajustables" at bounding box center [309, 150] width 133 height 10
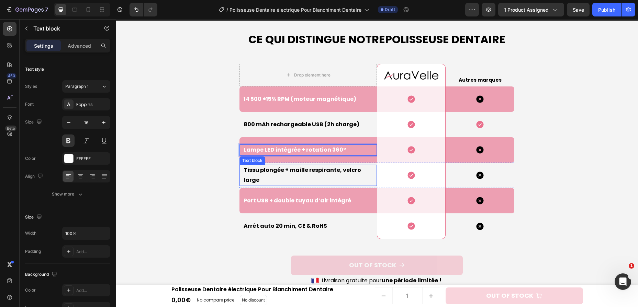
click at [314, 179] on p "Tissu plongée + maille respirante, velcro large" at bounding box center [309, 175] width 133 height 20
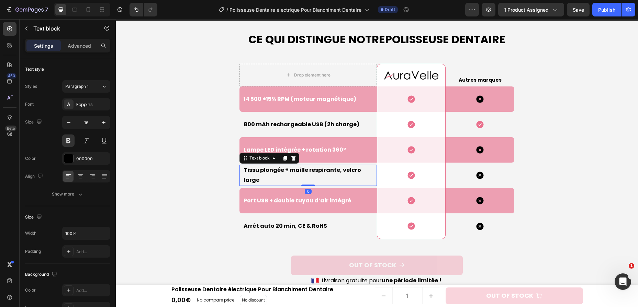
click at [314, 179] on p "Tissu plongée + maille respirante, velcro large" at bounding box center [309, 175] width 133 height 20
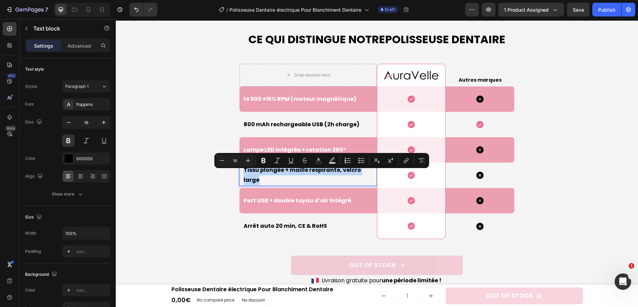
click at [314, 179] on p "Tissu plongée + maille respirante, velcro large" at bounding box center [309, 175] width 133 height 20
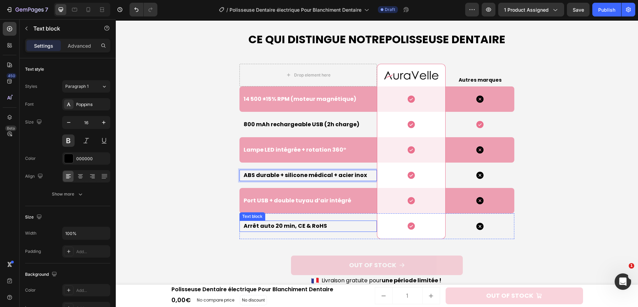
click at [299, 229] on p "Arrêt auto 20 min, CE & RoHS" at bounding box center [309, 226] width 133 height 10
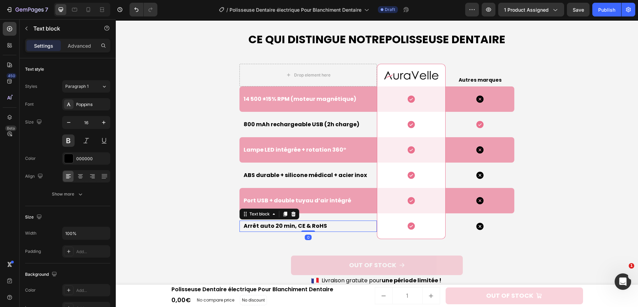
click at [299, 229] on p "Arrêt auto 20 min, CE & RoHS" at bounding box center [309, 226] width 133 height 10
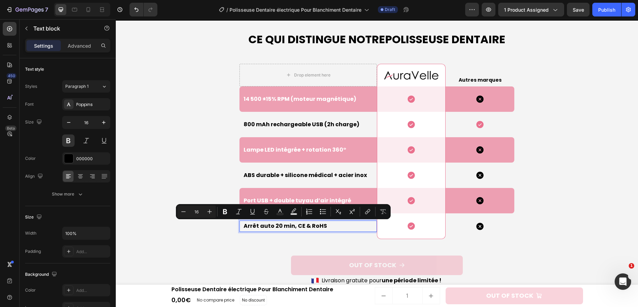
scroll to position [1860, 0]
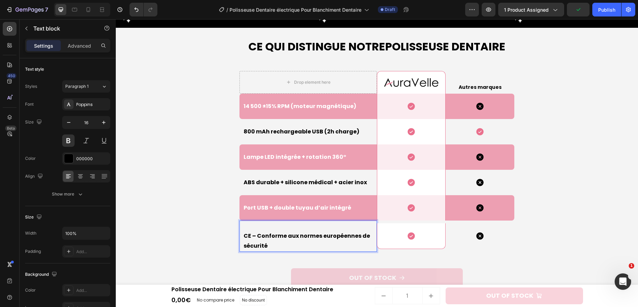
click at [244, 237] on p "CE – Conforme aux normes européennes de sécurité" at bounding box center [309, 236] width 133 height 30
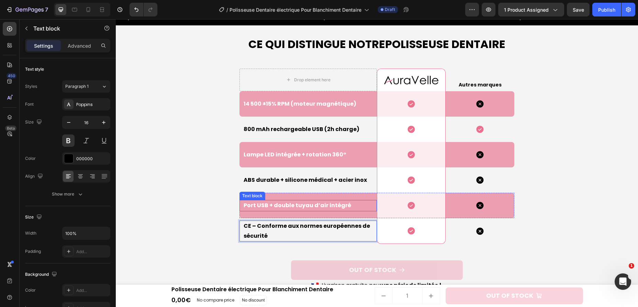
click at [296, 206] on p "Port USB + double tuyau d’air intégré" at bounding box center [309, 206] width 133 height 10
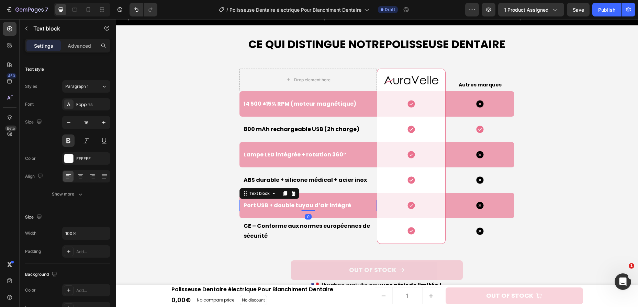
click at [296, 206] on p "Port USB + double tuyau d’air intégré" at bounding box center [309, 206] width 133 height 10
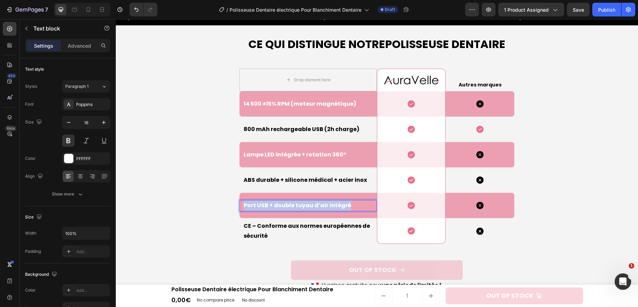
click at [296, 206] on p "Port USB + double tuyau d’air intégré" at bounding box center [309, 206] width 133 height 10
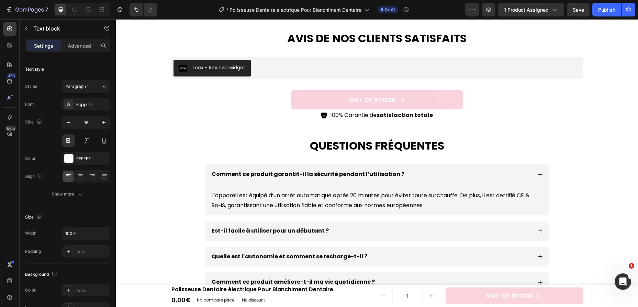
scroll to position [2195, 0]
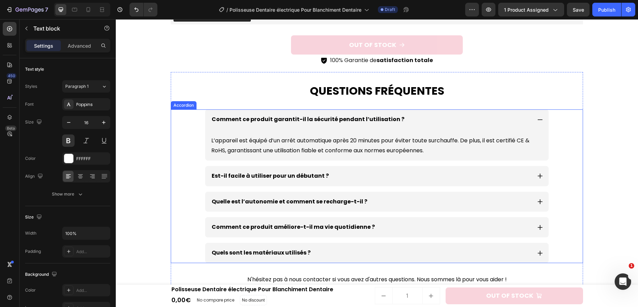
click at [331, 123] on p "Comment ce produit garantit-il la sécurité pendant l’utilisation ?" at bounding box center [308, 120] width 193 height 10
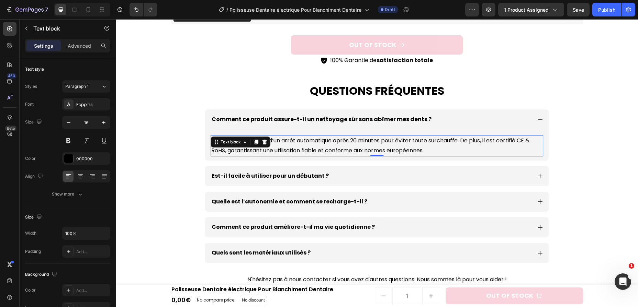
click at [346, 141] on p "L’appareil est équipé d’un arrêt automatique après 20 minutes pour éviter toute…" at bounding box center [376, 146] width 331 height 20
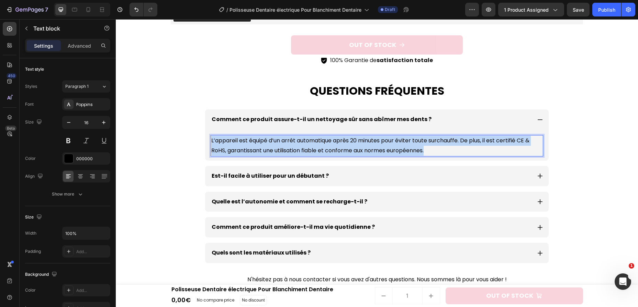
click at [346, 141] on p "L’appareil est équipé d’un arrêt automatique après 20 minutes pour éviter toute…" at bounding box center [376, 146] width 331 height 20
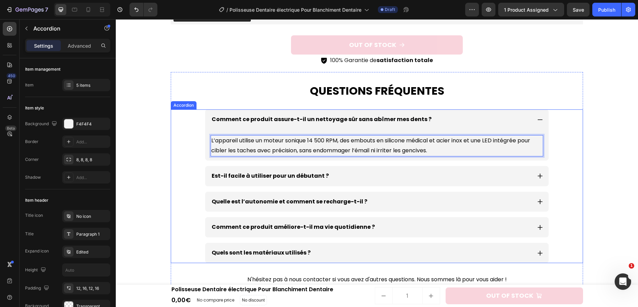
click at [343, 171] on div "Est-il facile à utiliser pour un débutant ?" at bounding box center [370, 176] width 321 height 12
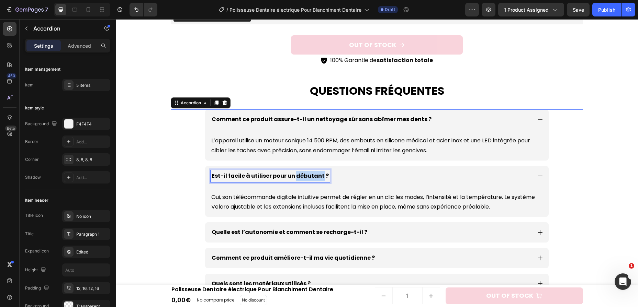
click at [309, 177] on p "Est-il facile à utiliser pour un débutant ?" at bounding box center [270, 176] width 117 height 10
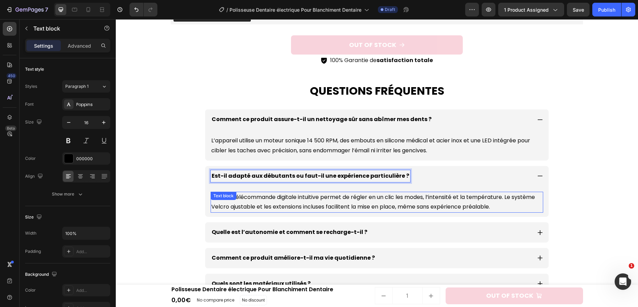
click at [343, 205] on p "Oui, son télécommande digitale intuitive permet de régler en un clic les modes,…" at bounding box center [376, 203] width 331 height 20
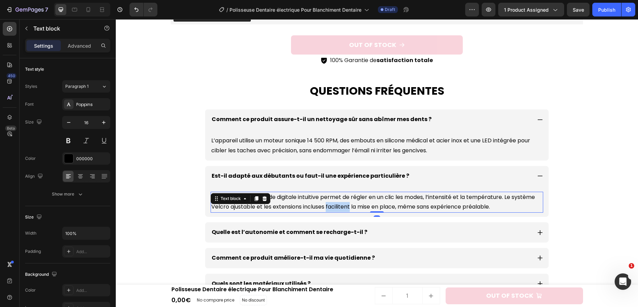
click at [343, 205] on p "Oui, son télécommande digitale intuitive permet de régler en un clic les modes,…" at bounding box center [376, 203] width 331 height 20
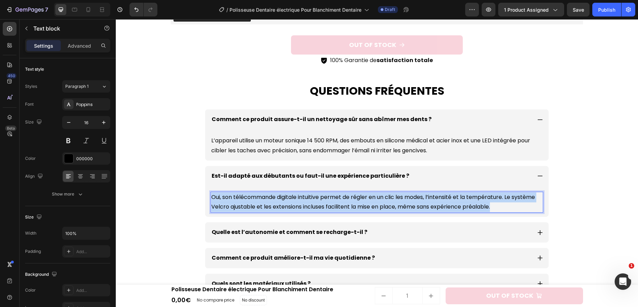
click at [343, 205] on p "Oui, son télécommande digitale intuitive permet de régler en un clic les modes,…" at bounding box center [376, 203] width 331 height 20
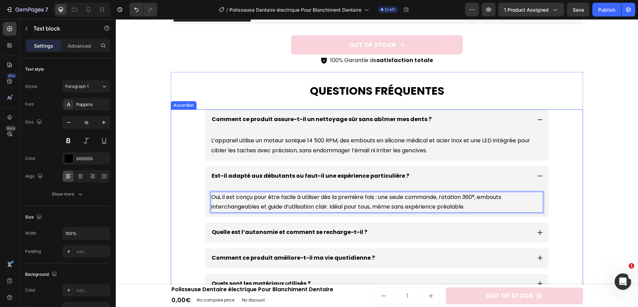
click at [297, 228] on p "Quelle est l’autonomie et comment se recharge-t-il ?" at bounding box center [290, 233] width 156 height 10
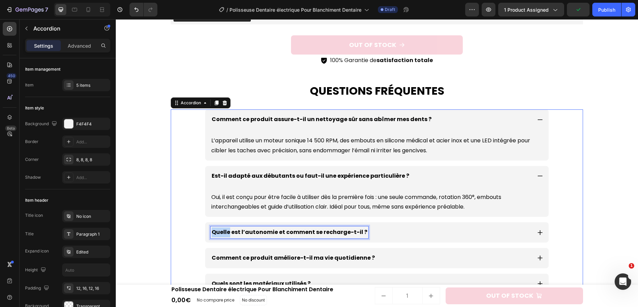
click at [297, 228] on p "Quelle est l’autonomie et comment se recharge-t-il ?" at bounding box center [290, 233] width 156 height 10
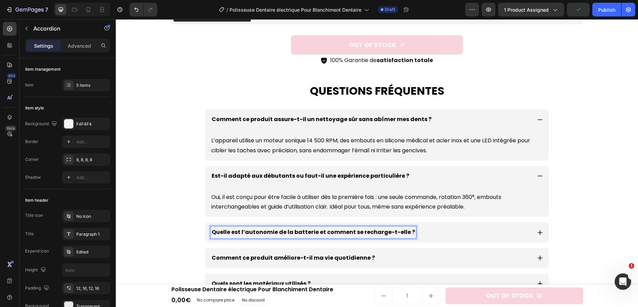
click at [414, 232] on div "Quelle est l’autonomie de la batterie et comment se recharge-t-elle ?" at bounding box center [370, 233] width 321 height 12
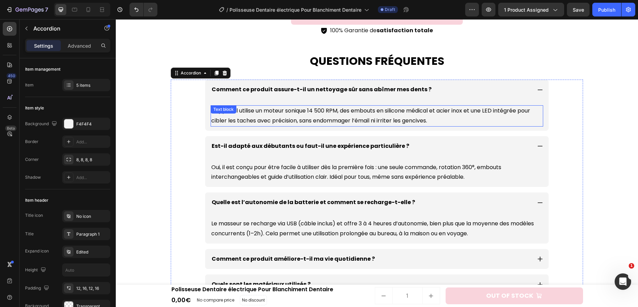
scroll to position [2230, 0]
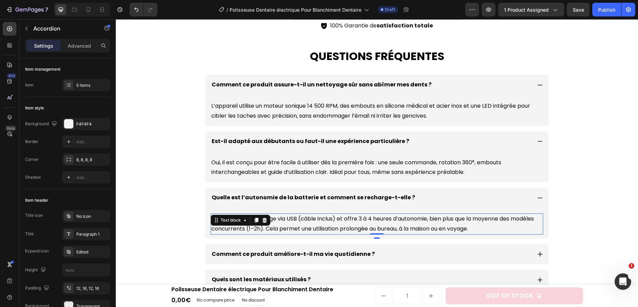
click at [334, 221] on p "Le masseur se recharge via USB (câble inclus) et offre 3 à 4 heures d’autonomie…" at bounding box center [376, 224] width 331 height 20
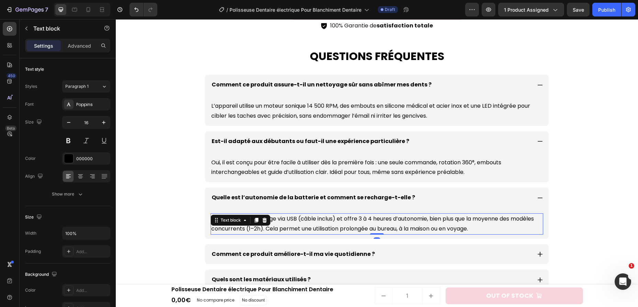
click at [334, 221] on p "Le masseur se recharge via USB (câble inclus) et offre 3 à 4 heures d’autonomie…" at bounding box center [376, 224] width 331 height 20
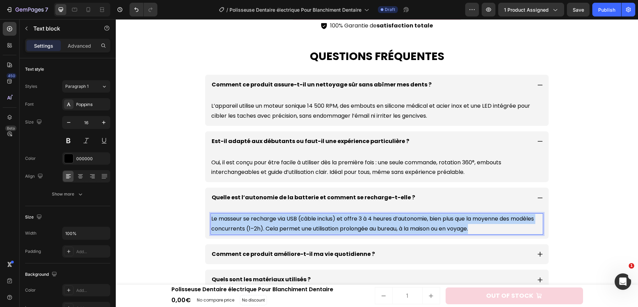
click at [334, 221] on p "Le masseur se recharge via USB (câble inclus) et offre 3 à 4 heures d’autonomie…" at bounding box center [376, 224] width 331 height 20
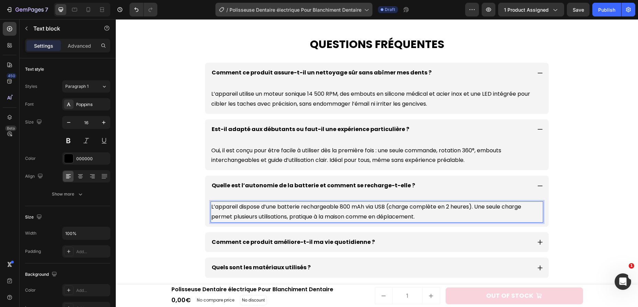
scroll to position [2273, 0]
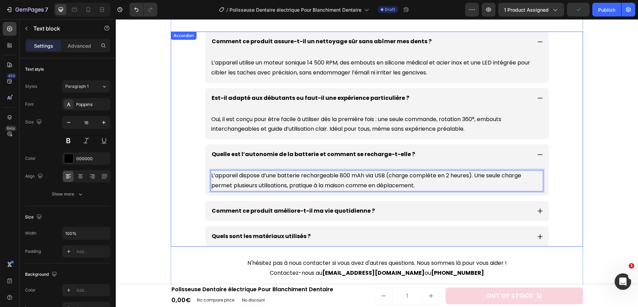
click at [315, 210] on p "Comment ce produit améliore-t-il ma vie quotidienne ?" at bounding box center [293, 211] width 163 height 10
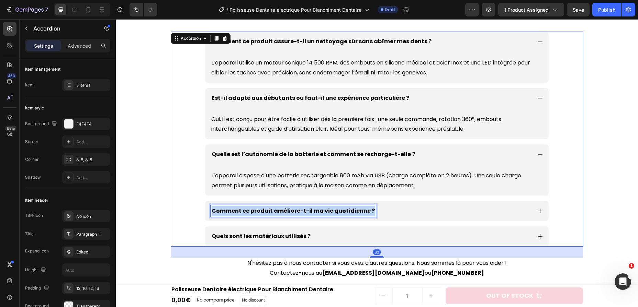
click at [315, 210] on p "Comment ce produit améliore-t-il ma vie quotidienne ?" at bounding box center [293, 211] width 163 height 10
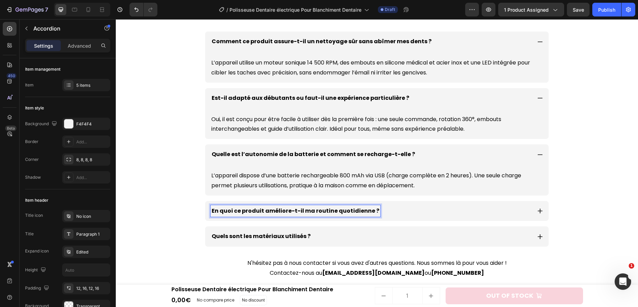
click at [399, 206] on div "En quoi ce produit améliore-t-il ma routine quotidienne ?" at bounding box center [370, 211] width 321 height 12
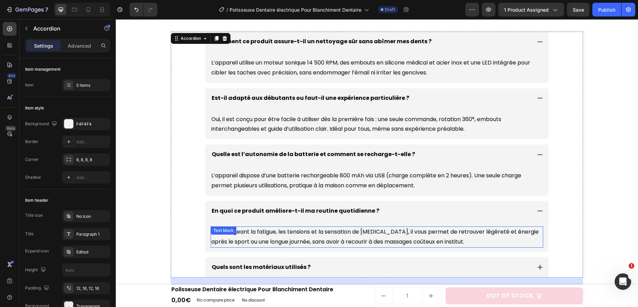
click at [372, 227] on div "En soulageant la fatigue, les tensions et la sensation de [MEDICAL_DATA], il vo…" at bounding box center [376, 237] width 332 height 21
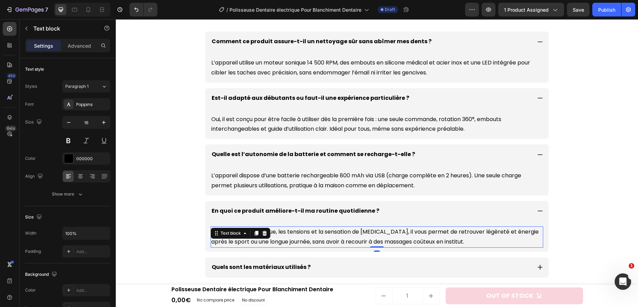
click at [369, 232] on p "En soulageant la fatigue, les tensions et la sensation de [MEDICAL_DATA], il vo…" at bounding box center [376, 237] width 331 height 20
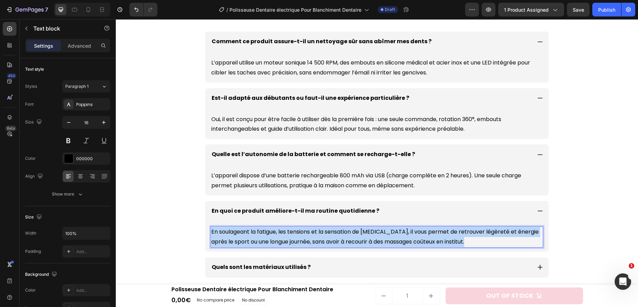
click at [369, 232] on p "En soulageant la fatigue, les tensions et la sensation de [MEDICAL_DATA], il vo…" at bounding box center [376, 237] width 331 height 20
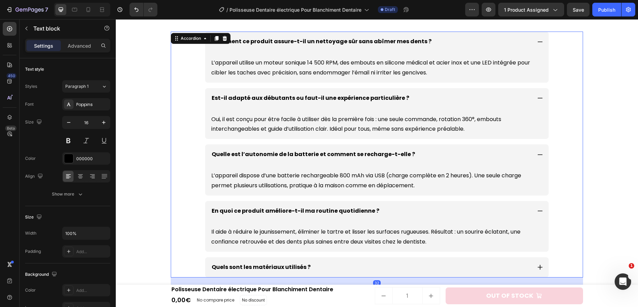
click at [305, 269] on p "Quels sont les matériaux utilisés ?" at bounding box center [261, 268] width 99 height 10
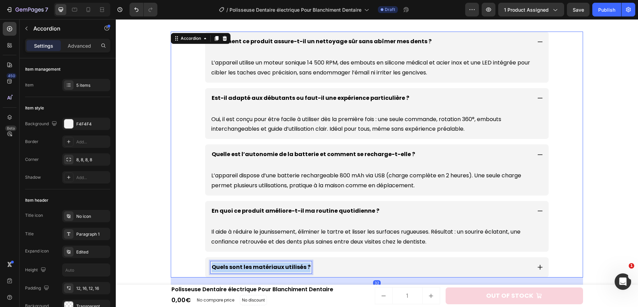
click at [305, 269] on p "Quels sont les matériaux utilisés ?" at bounding box center [261, 268] width 99 height 10
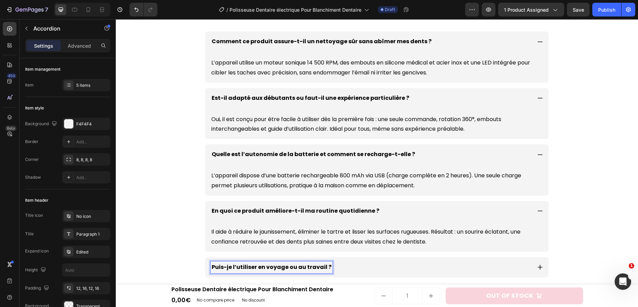
click at [353, 266] on div "Puis-je l’utiliser en voyage ou au travail ?" at bounding box center [370, 268] width 321 height 12
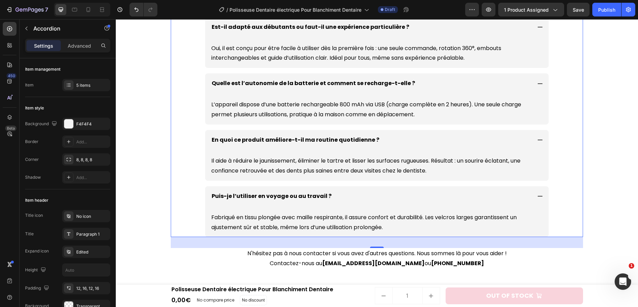
scroll to position [2347, 0]
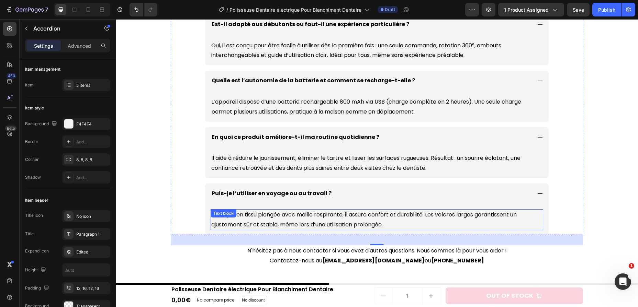
click at [346, 222] on p "Fabriqué en tissu plongée avec maille respirante, il assure confort et durabili…" at bounding box center [376, 220] width 331 height 20
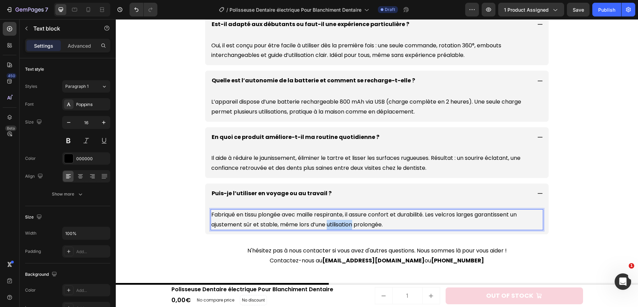
click at [346, 222] on p "Fabriqué en tissu plongée avec maille respirante, il assure confort et durabili…" at bounding box center [376, 220] width 331 height 20
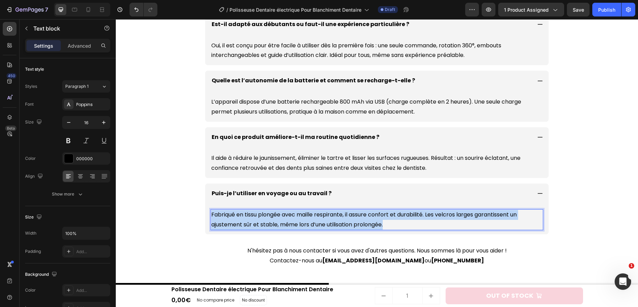
click at [346, 222] on p "Fabriqué en tissu plongée avec maille respirante, il assure confort et durabili…" at bounding box center [376, 220] width 331 height 20
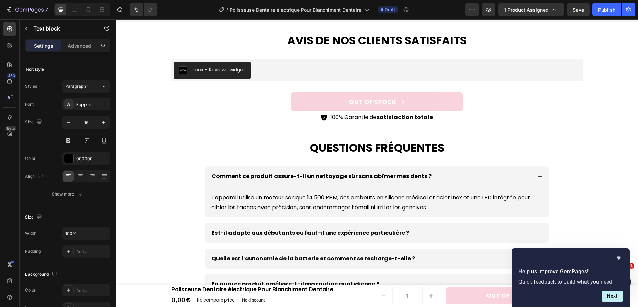
scroll to position [2231, 0]
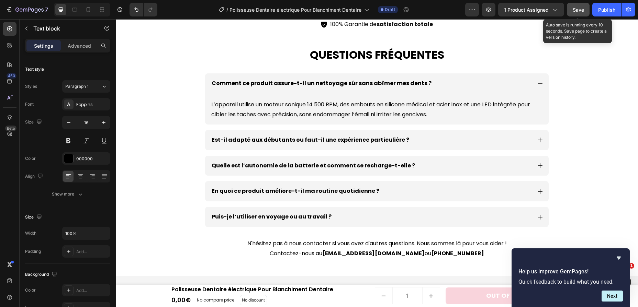
click at [575, 12] on span "Save" at bounding box center [577, 10] width 11 height 6
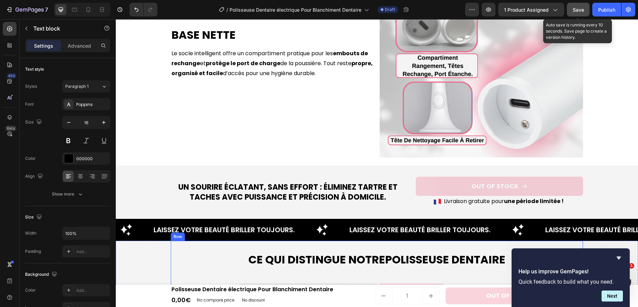
scroll to position [1547, 0]
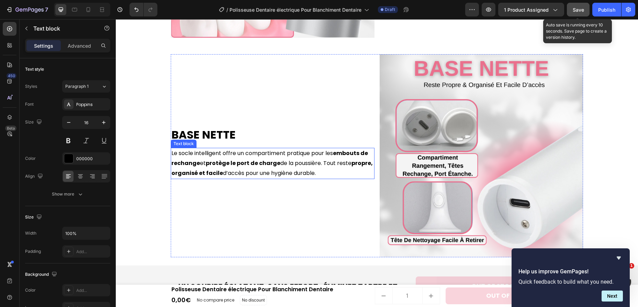
click at [289, 174] on p "Le socle intelligent offre un compartiment pratique pour les embouts de rechang…" at bounding box center [272, 164] width 202 height 30
click at [345, 168] on p "Le socle intelligent offre un compartiment pratique pour les embouts de rechang…" at bounding box center [272, 164] width 202 height 30
click at [344, 170] on p "Le socle intelligent offre un compartiment pratique pour les embouts de rechang…" at bounding box center [272, 164] width 202 height 30
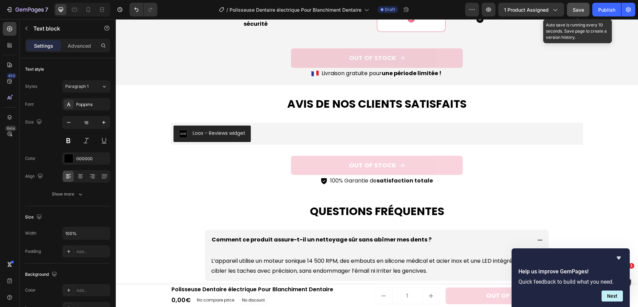
scroll to position [2228, 0]
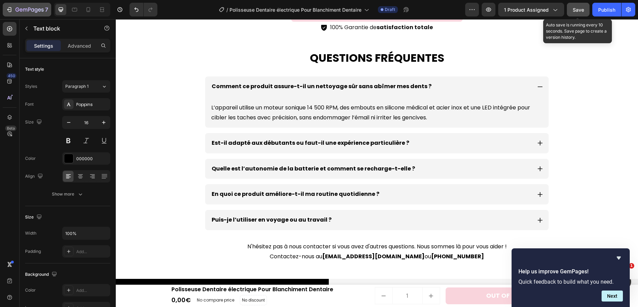
click at [9, 14] on button "7" at bounding box center [27, 10] width 48 height 14
